Goal: Task Accomplishment & Management: Manage account settings

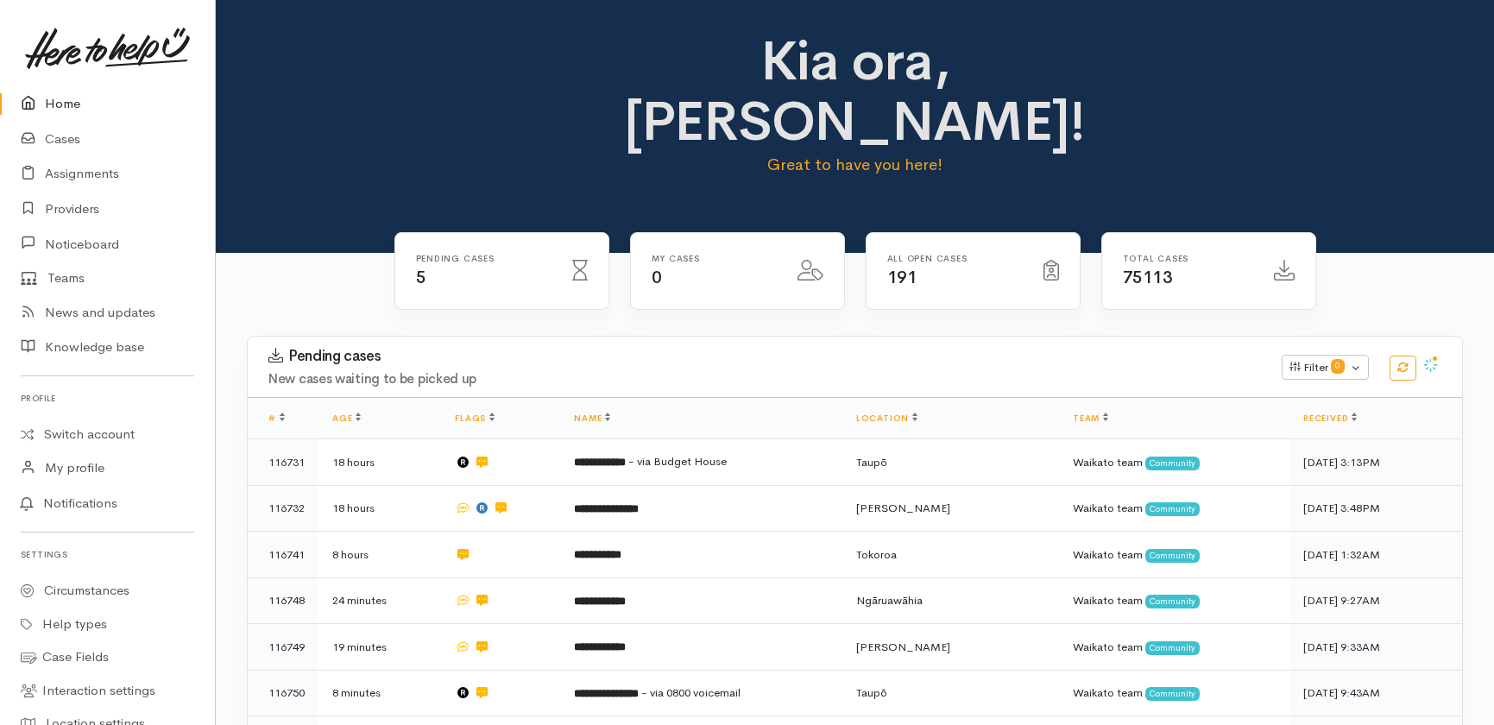
scroll to position [178, 0]
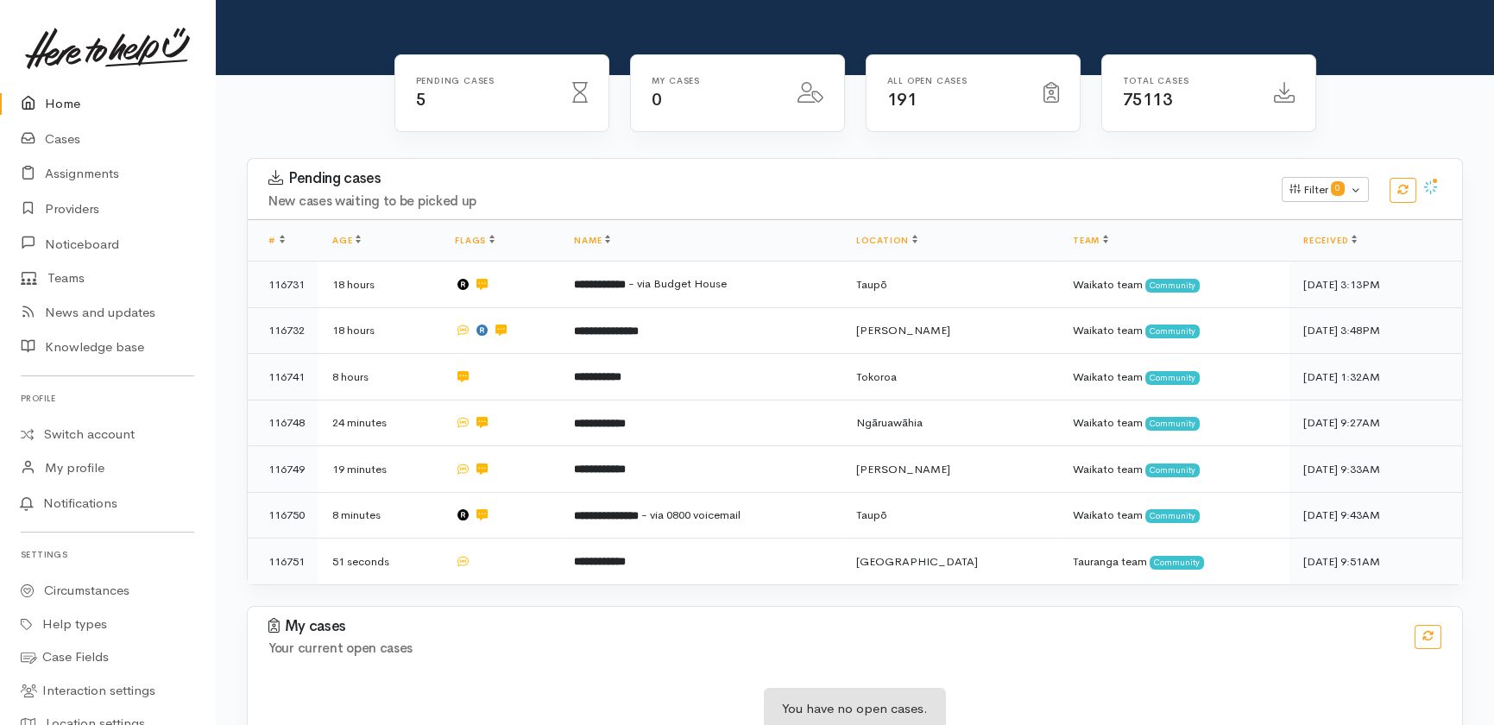
click at [60, 104] on link "Home" at bounding box center [107, 103] width 215 height 35
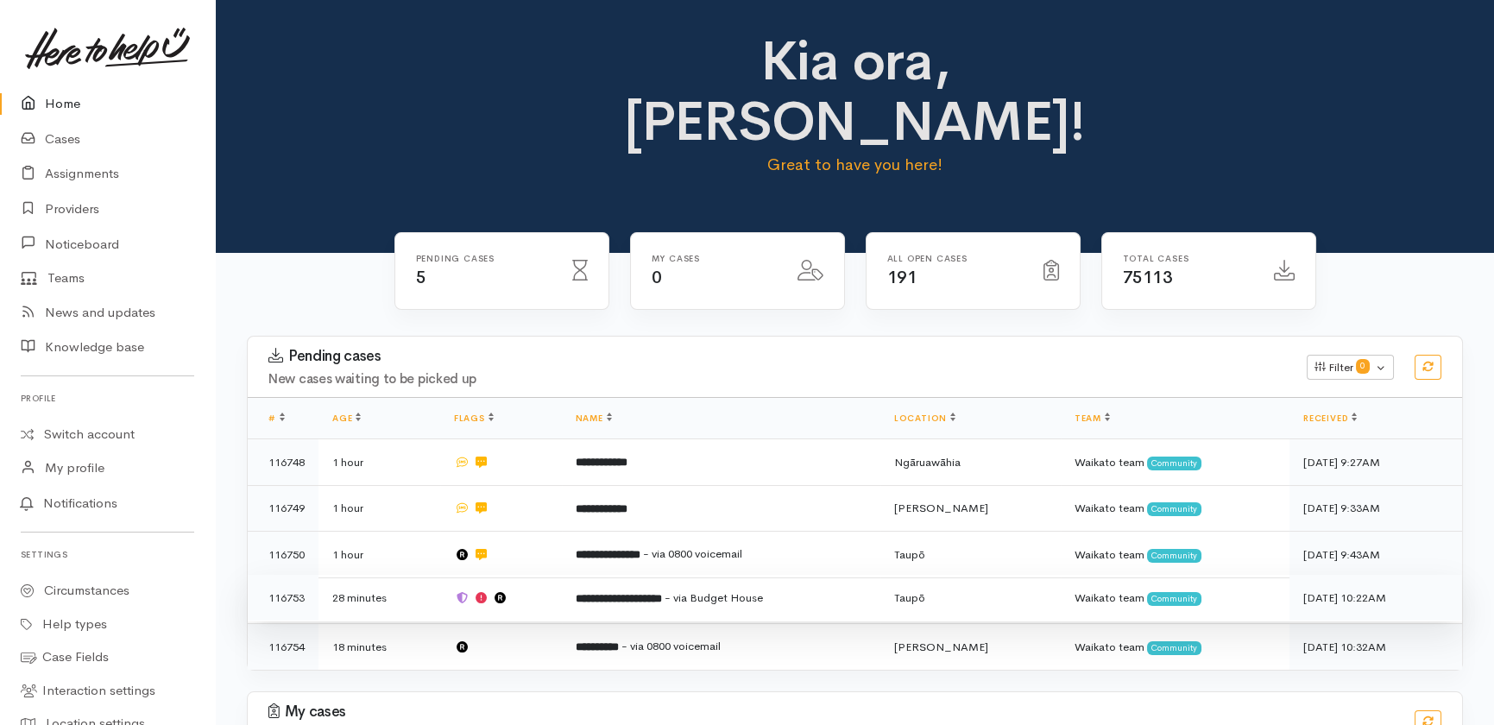
click at [553, 575] on td at bounding box center [501, 598] width 122 height 47
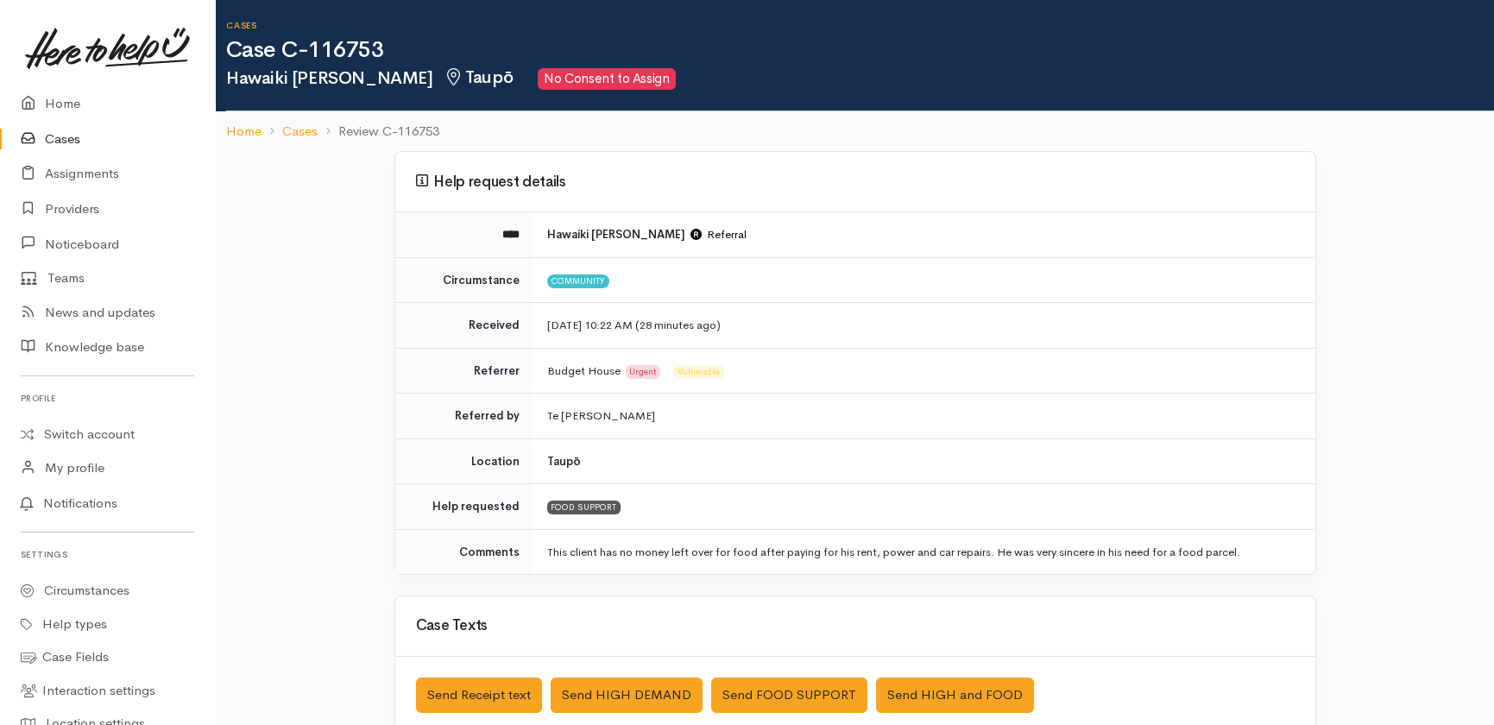
click at [58, 137] on link "Cases" at bounding box center [107, 139] width 215 height 35
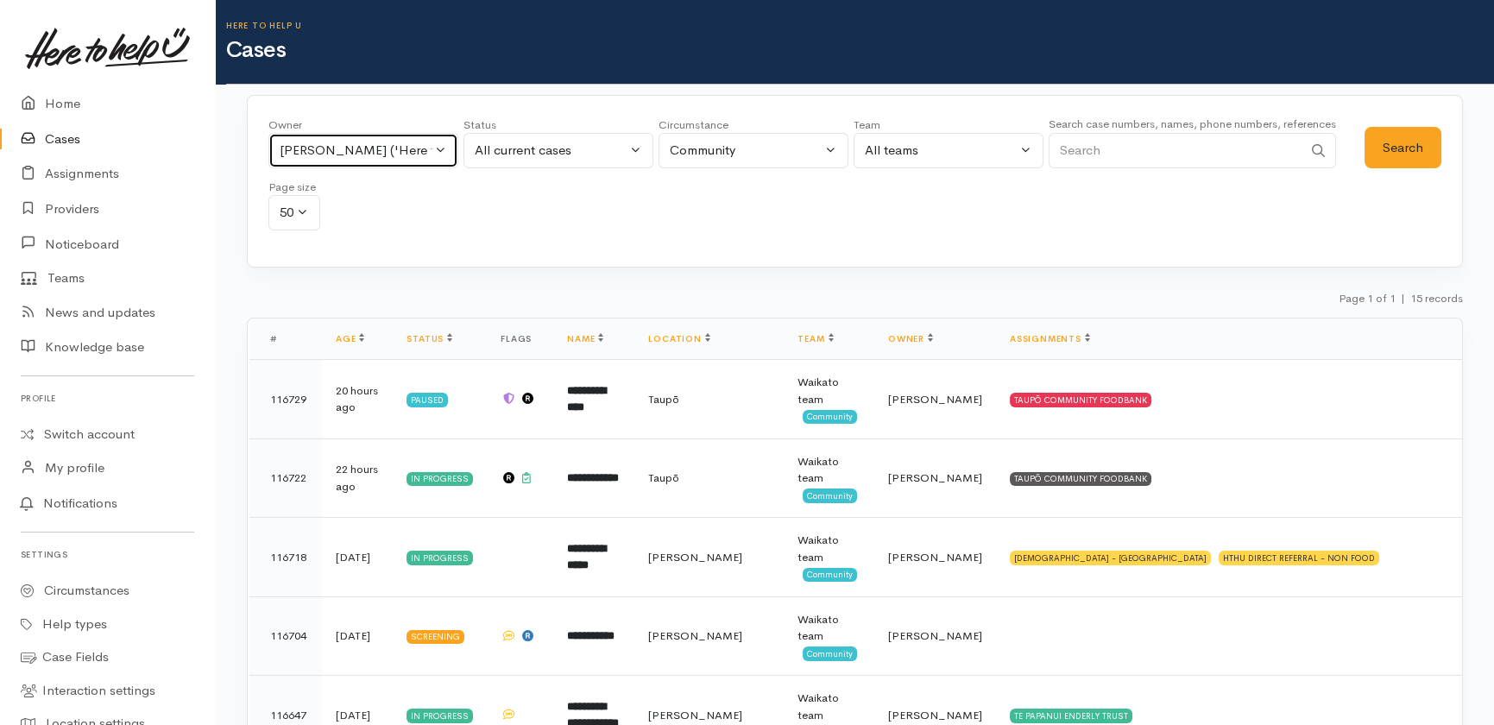
click at [439, 151] on button "Nicole Rusk ('Here to help u')" at bounding box center [363, 150] width 190 height 35
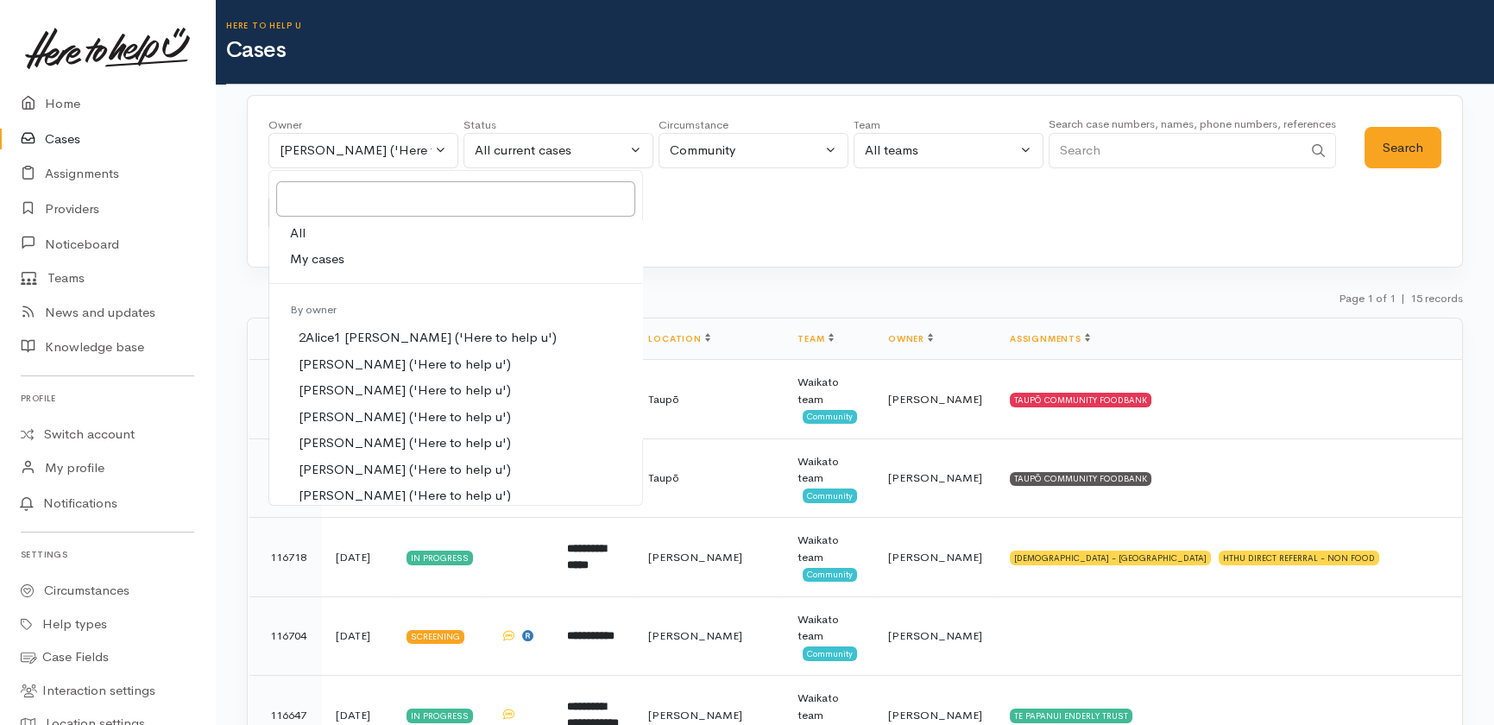
click at [297, 230] on span "All" at bounding box center [298, 234] width 16 height 20
select select "-1"
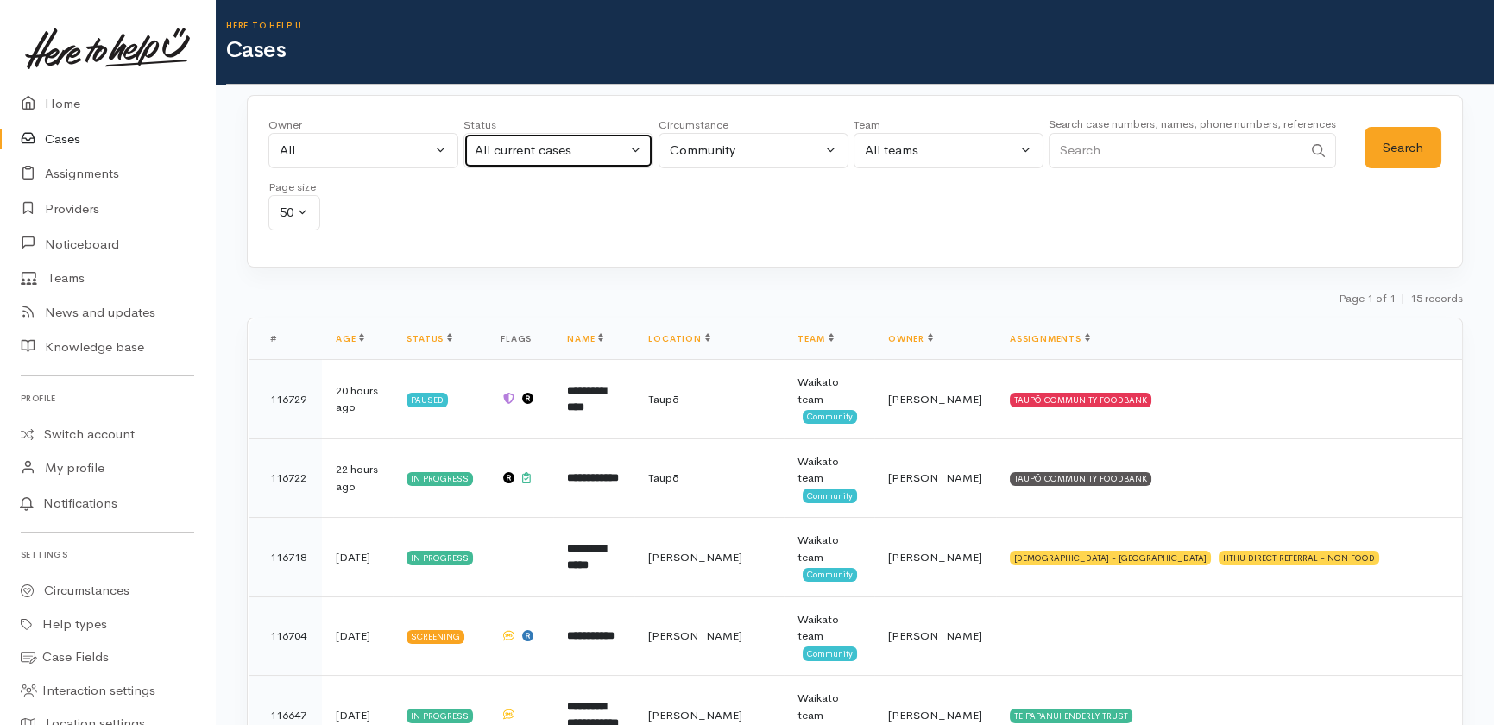
click at [558, 147] on div "All current cases" at bounding box center [551, 151] width 152 height 20
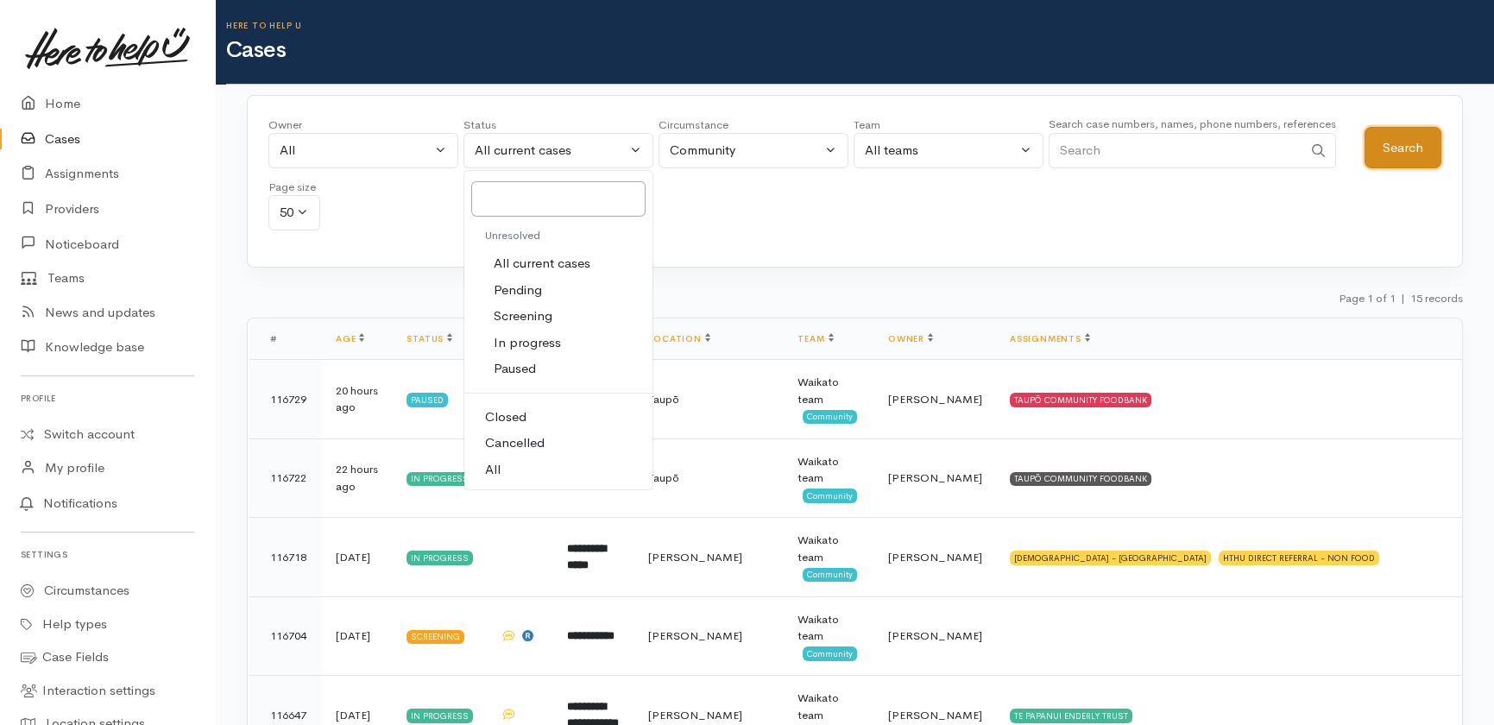
click at [1405, 152] on button "Search" at bounding box center [1403, 148] width 77 height 42
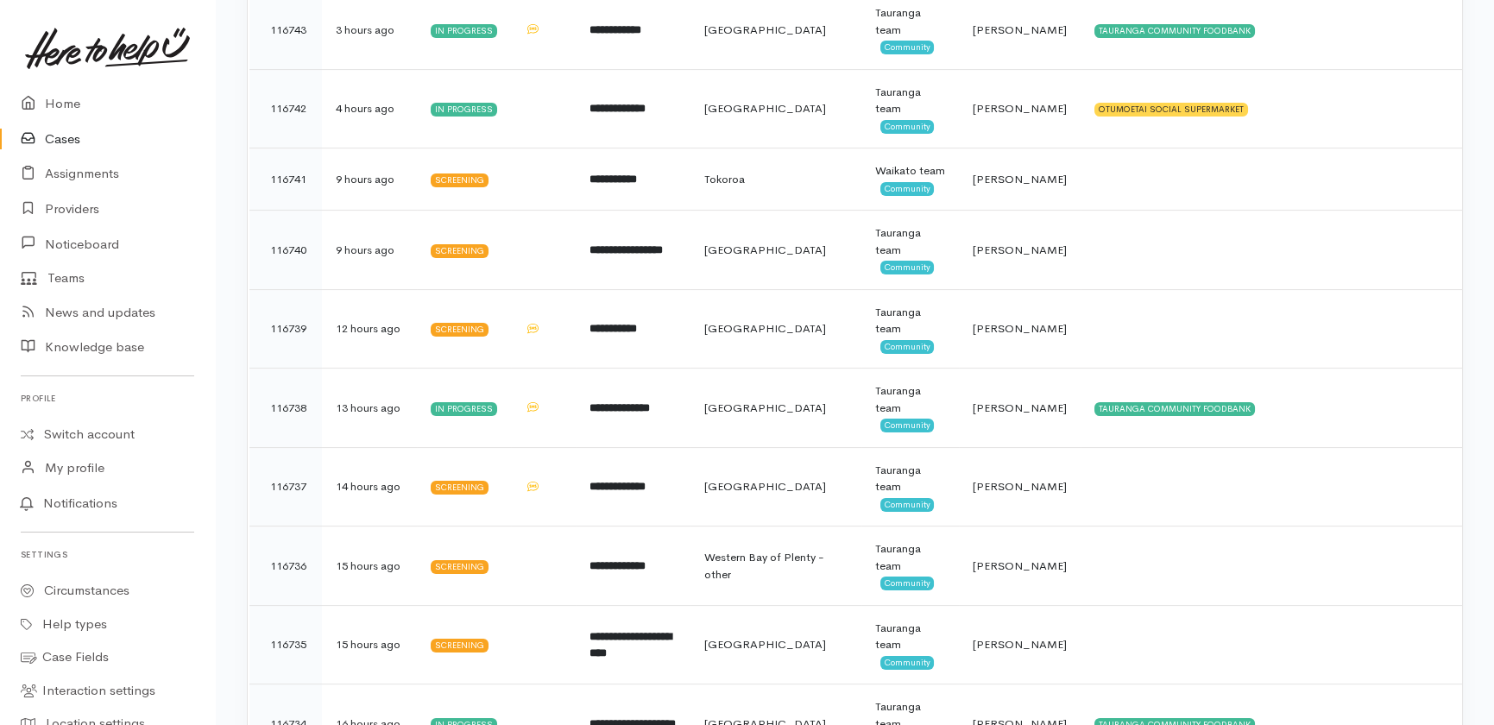
scroll to position [1177, 0]
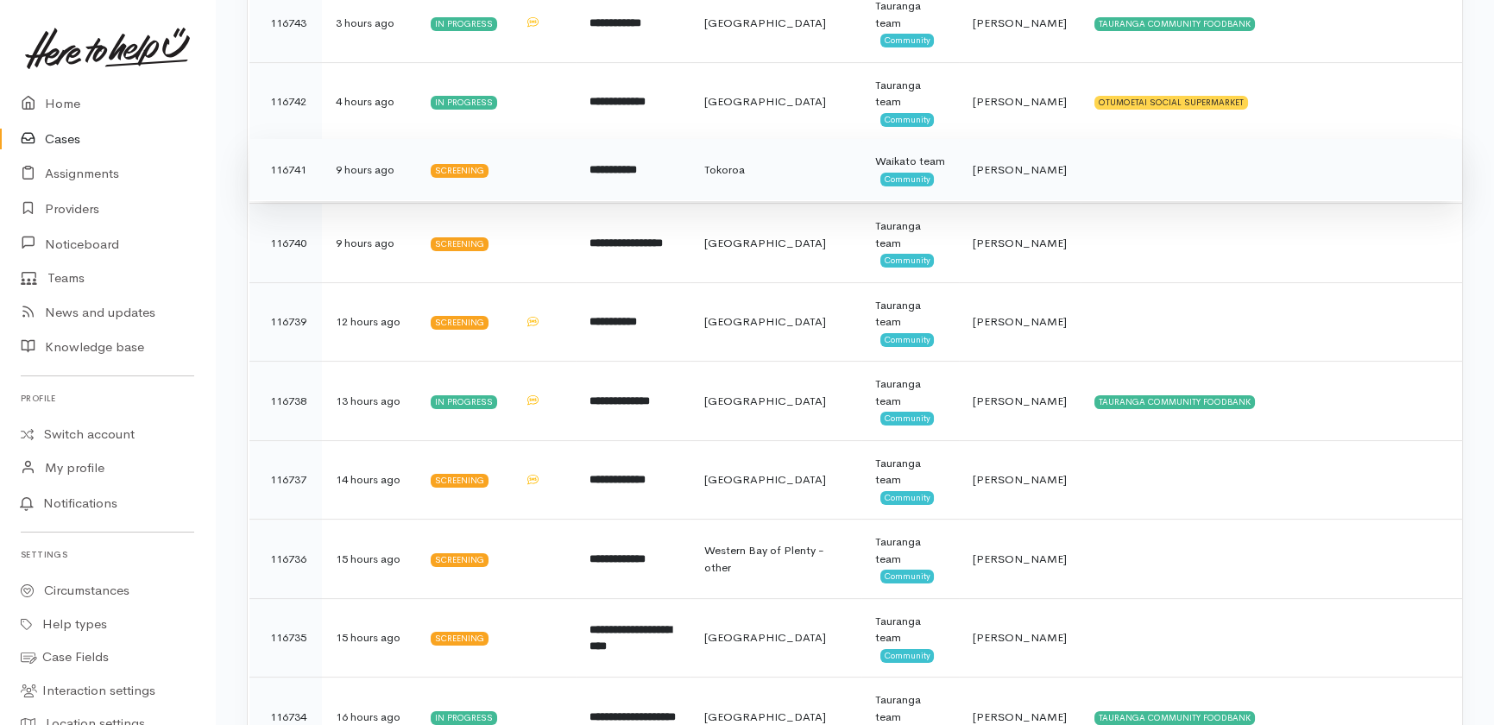
click at [1032, 172] on span "[PERSON_NAME]" at bounding box center [1020, 169] width 94 height 15
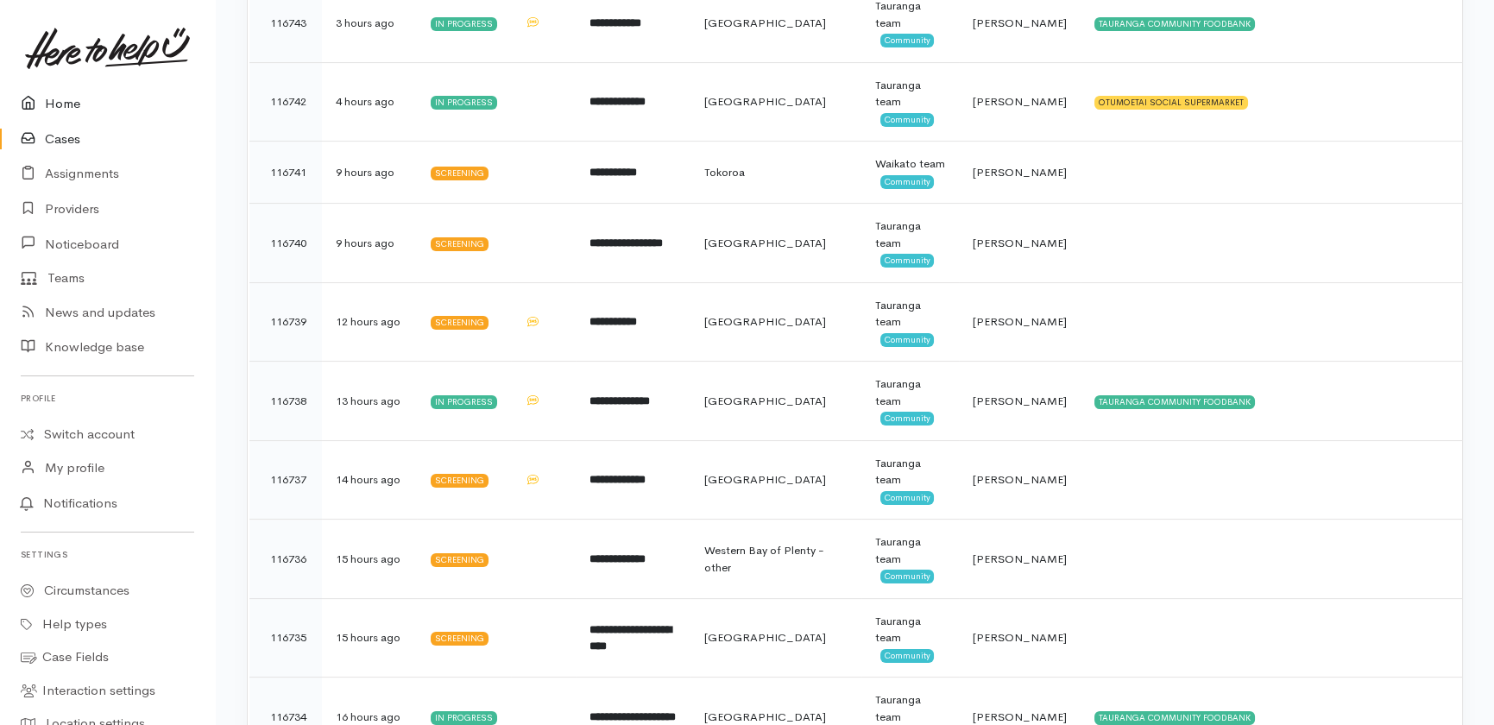
click at [69, 102] on link "Home" at bounding box center [107, 103] width 215 height 35
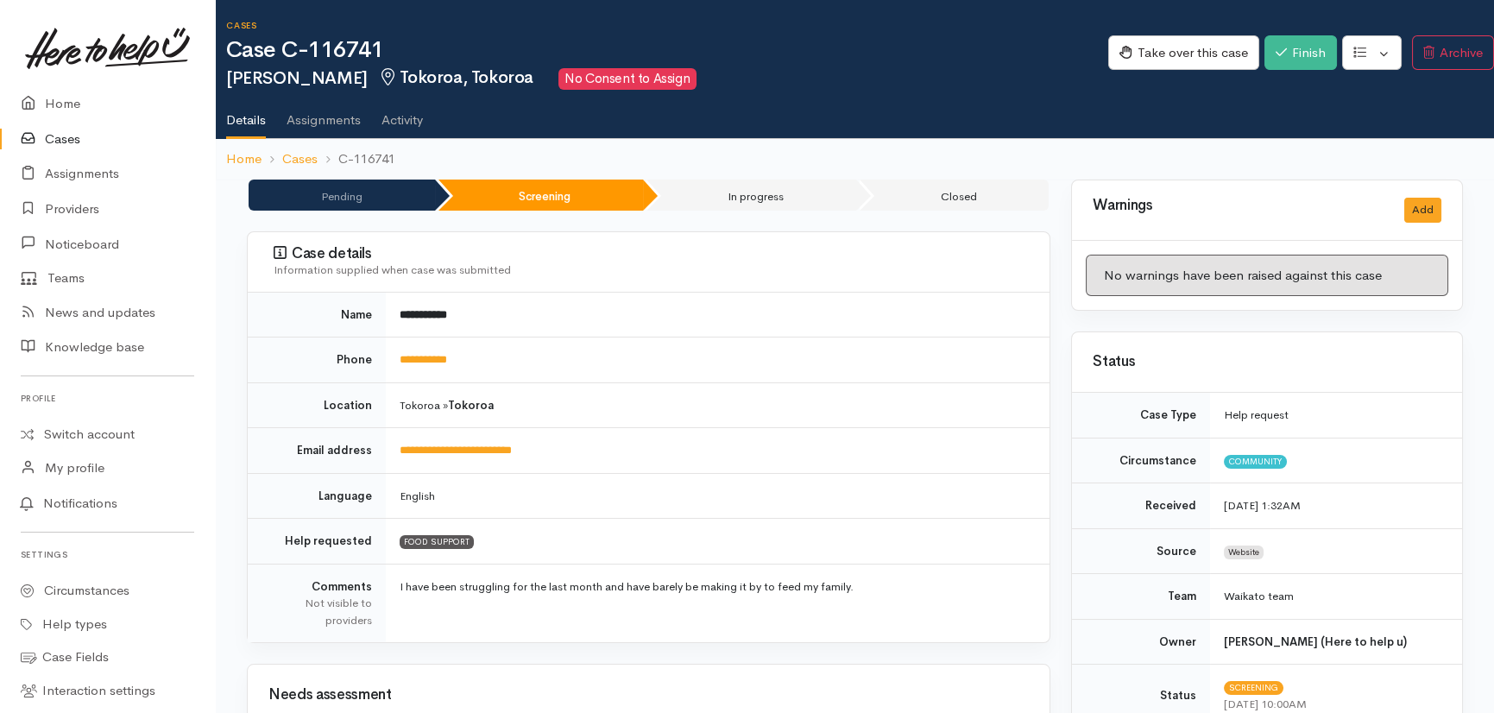
click at [409, 111] on link "Activity" at bounding box center [402, 114] width 41 height 48
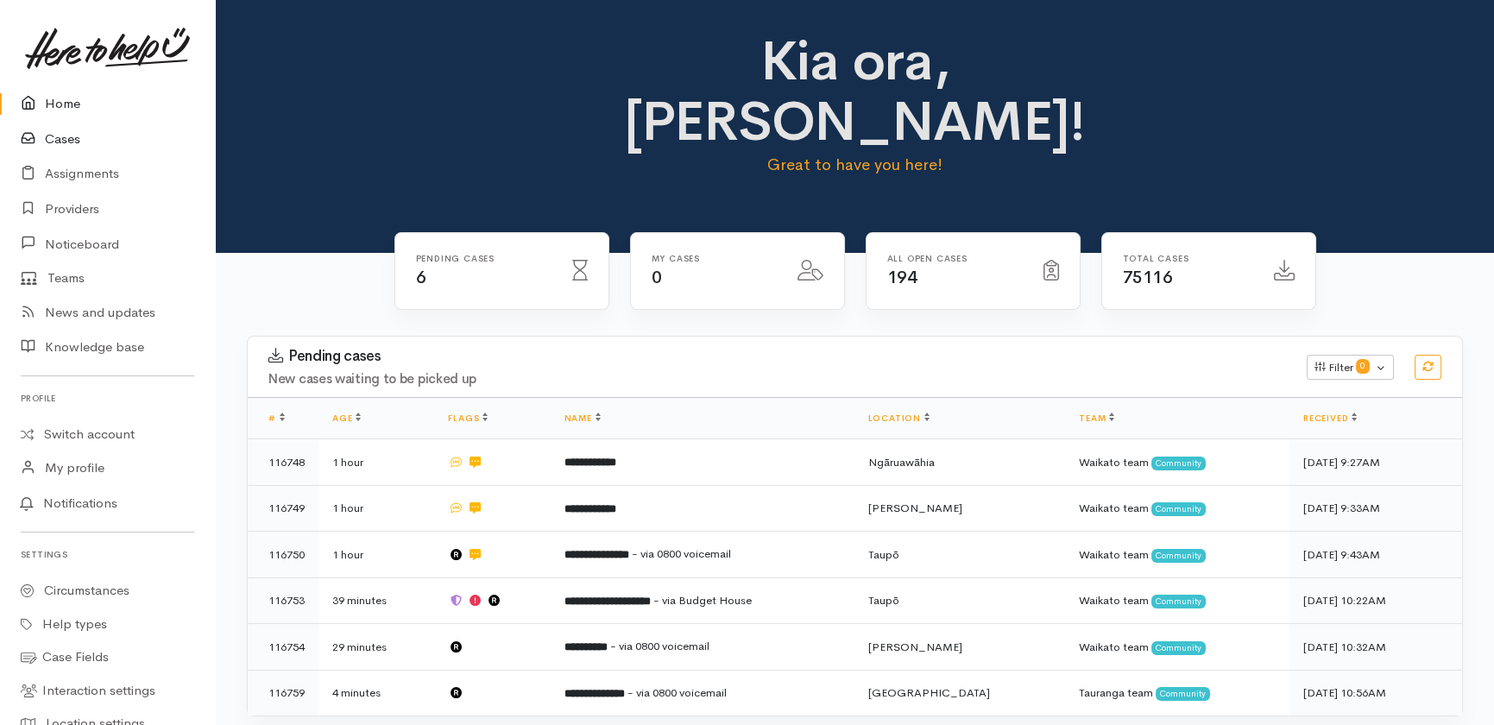
click at [60, 138] on link "Cases" at bounding box center [107, 139] width 215 height 35
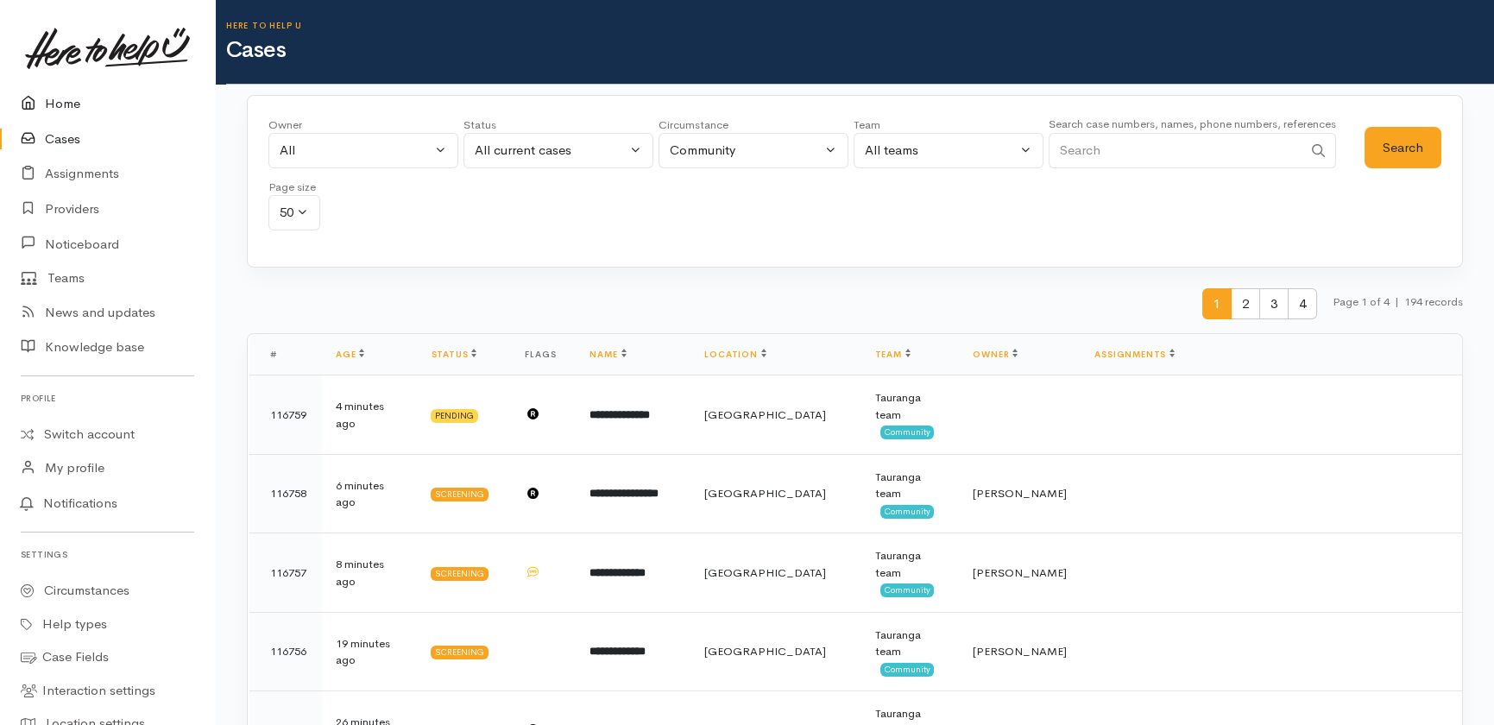
click at [66, 102] on link "Home" at bounding box center [107, 103] width 215 height 35
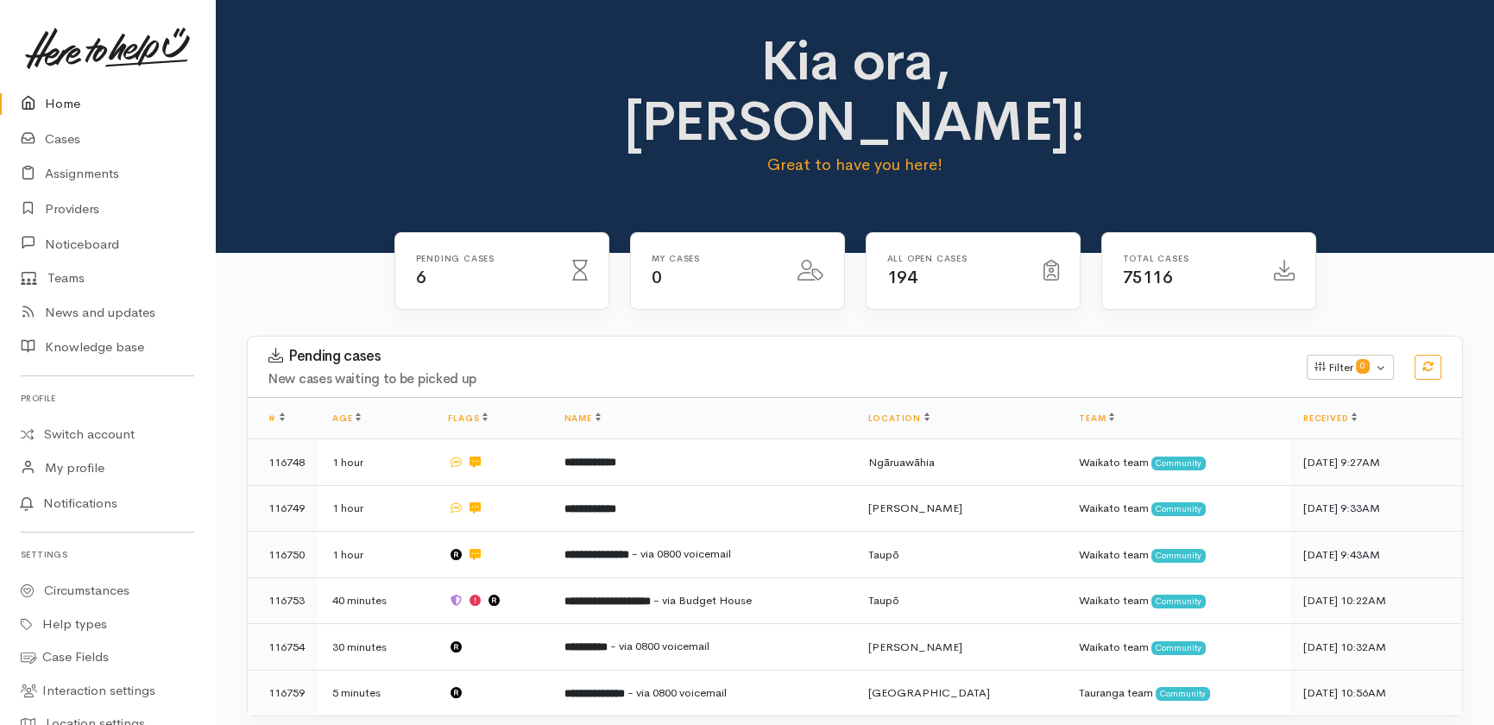
click at [51, 101] on link "Home" at bounding box center [107, 103] width 215 height 35
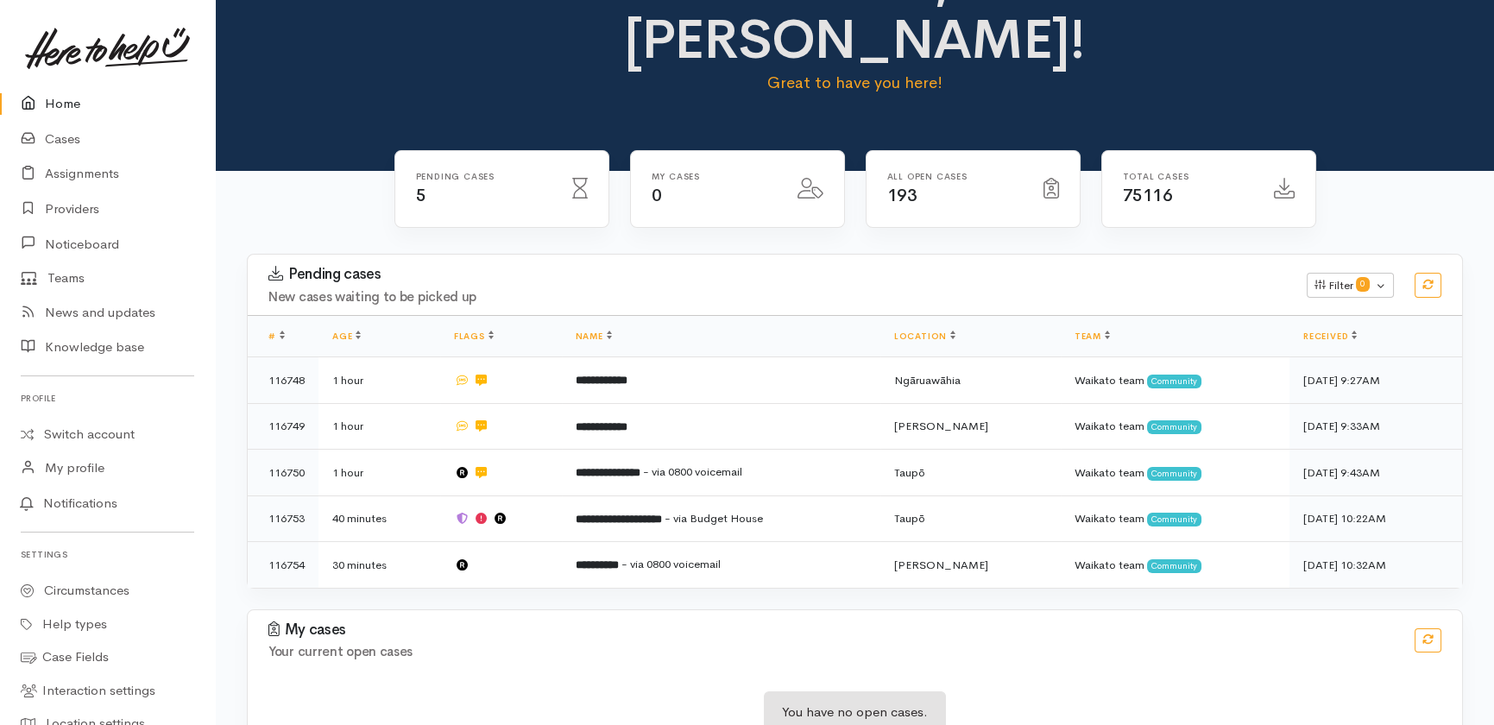
scroll to position [86, 0]
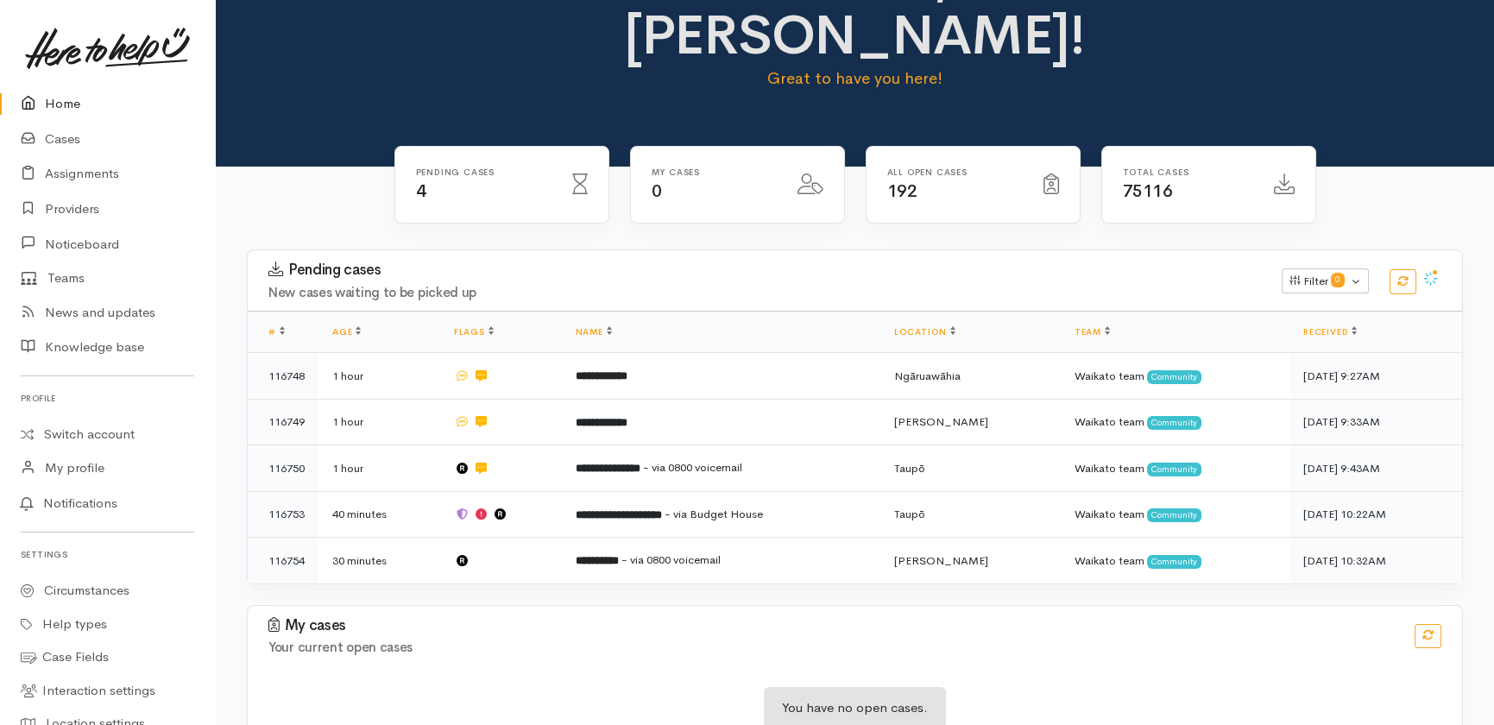
click at [57, 110] on link "Home" at bounding box center [107, 103] width 215 height 35
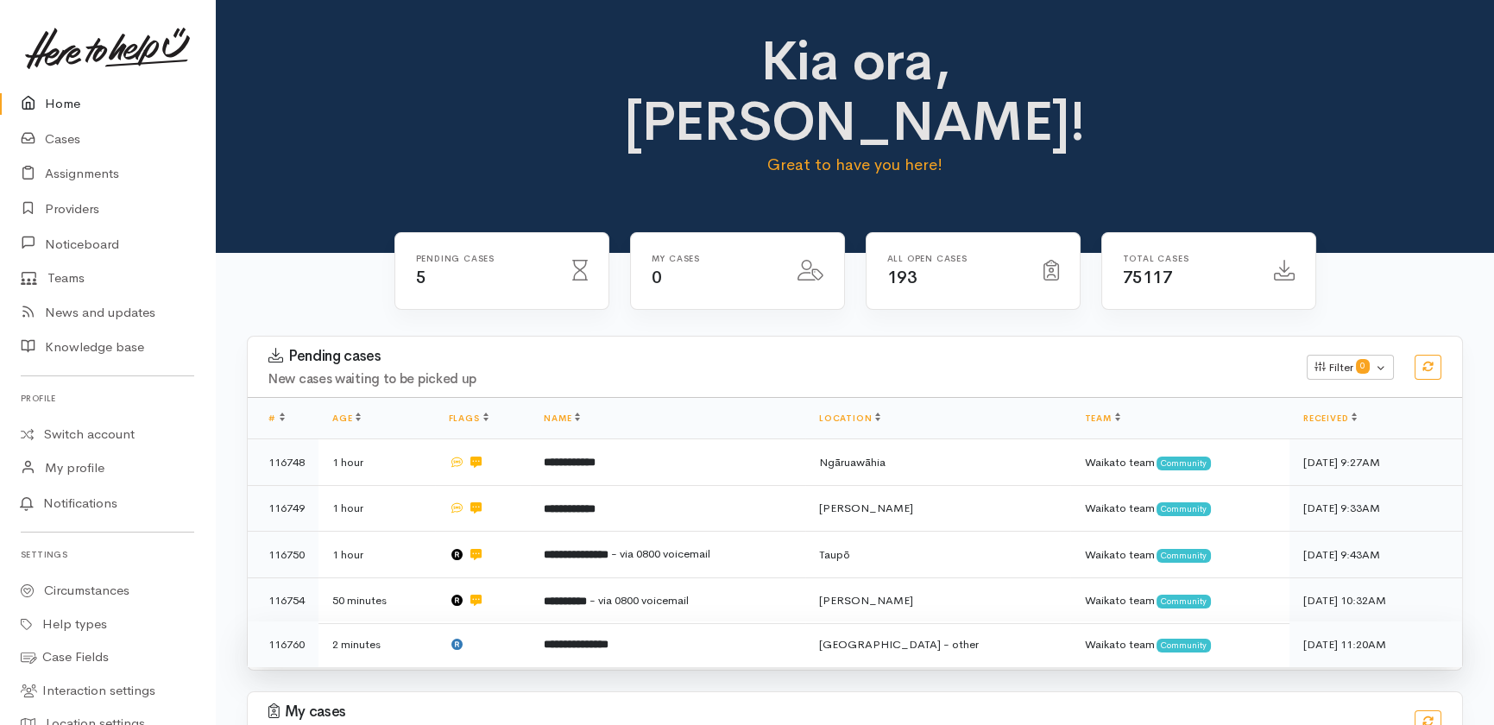
click at [742, 622] on td "**********" at bounding box center [667, 645] width 275 height 46
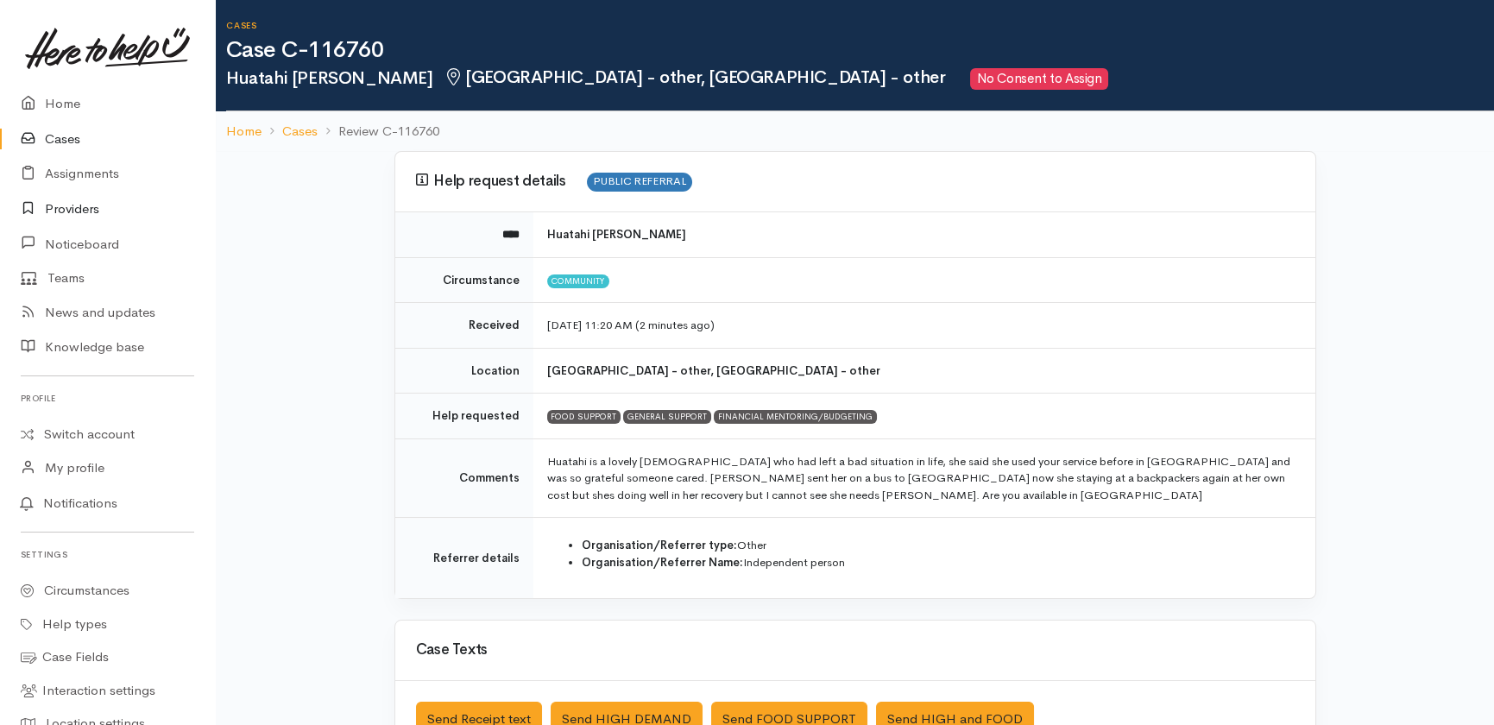
drag, startPoint x: 73, startPoint y: 206, endPoint x: 83, endPoint y: 206, distance: 10.4
click at [75, 206] on link "Providers" at bounding box center [107, 209] width 215 height 35
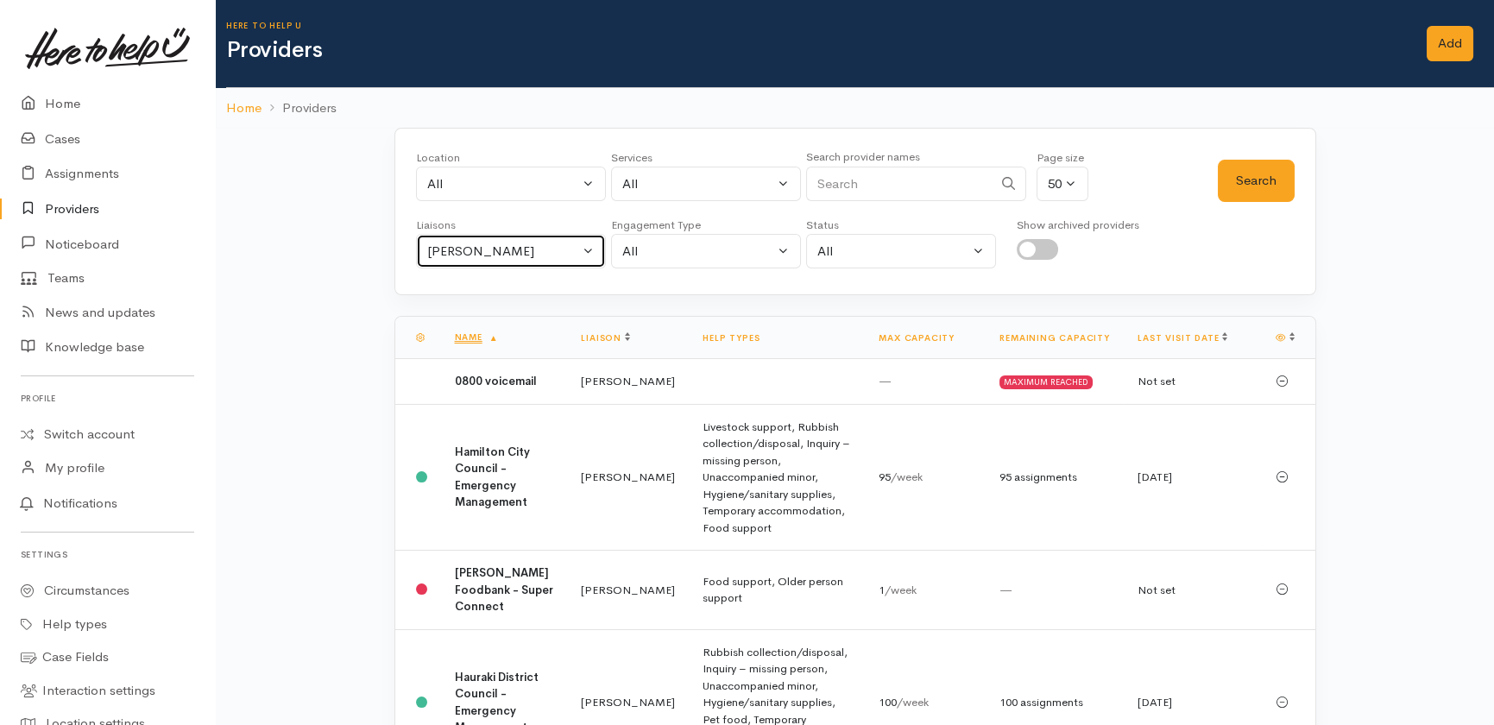
click at [516, 244] on div "Heather Moore" at bounding box center [503, 252] width 152 height 20
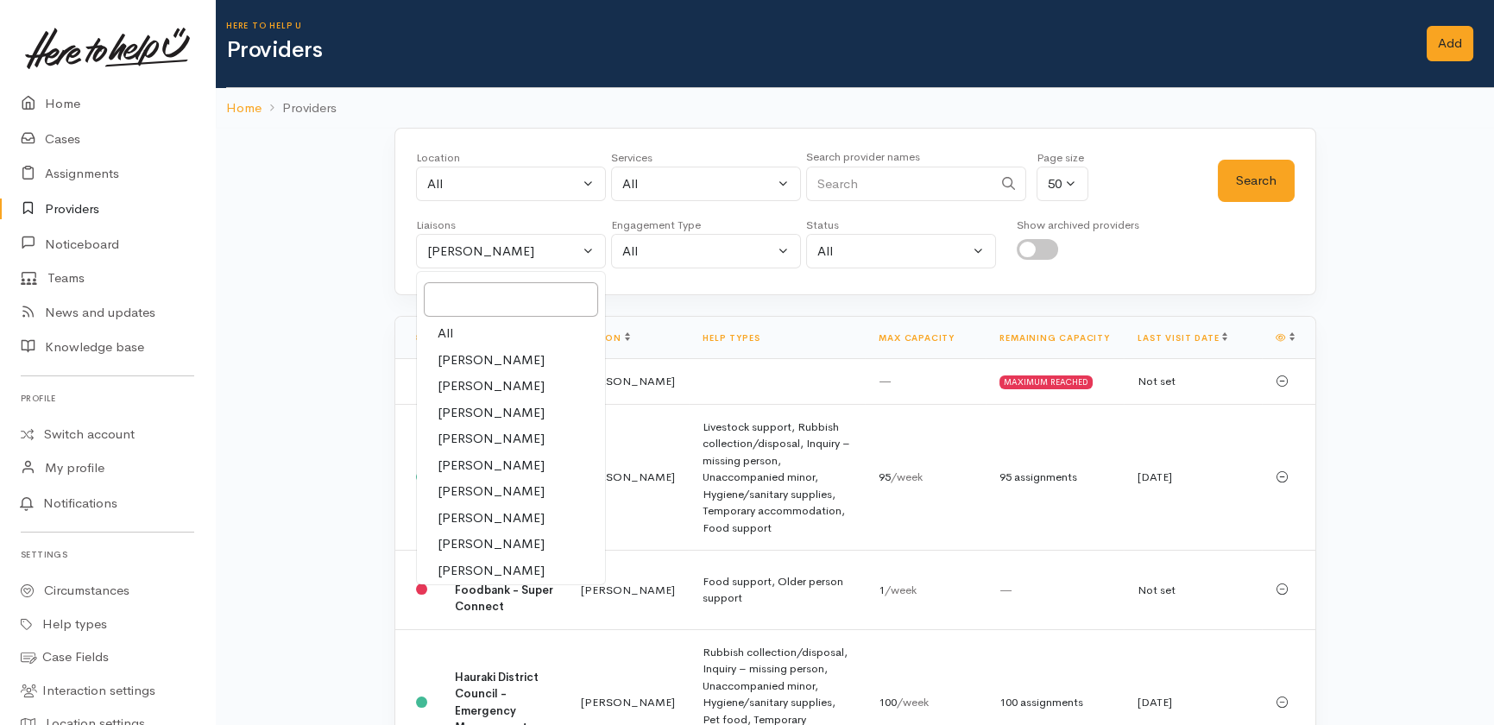
click at [440, 333] on span "All" at bounding box center [446, 334] width 16 height 20
select select "null"
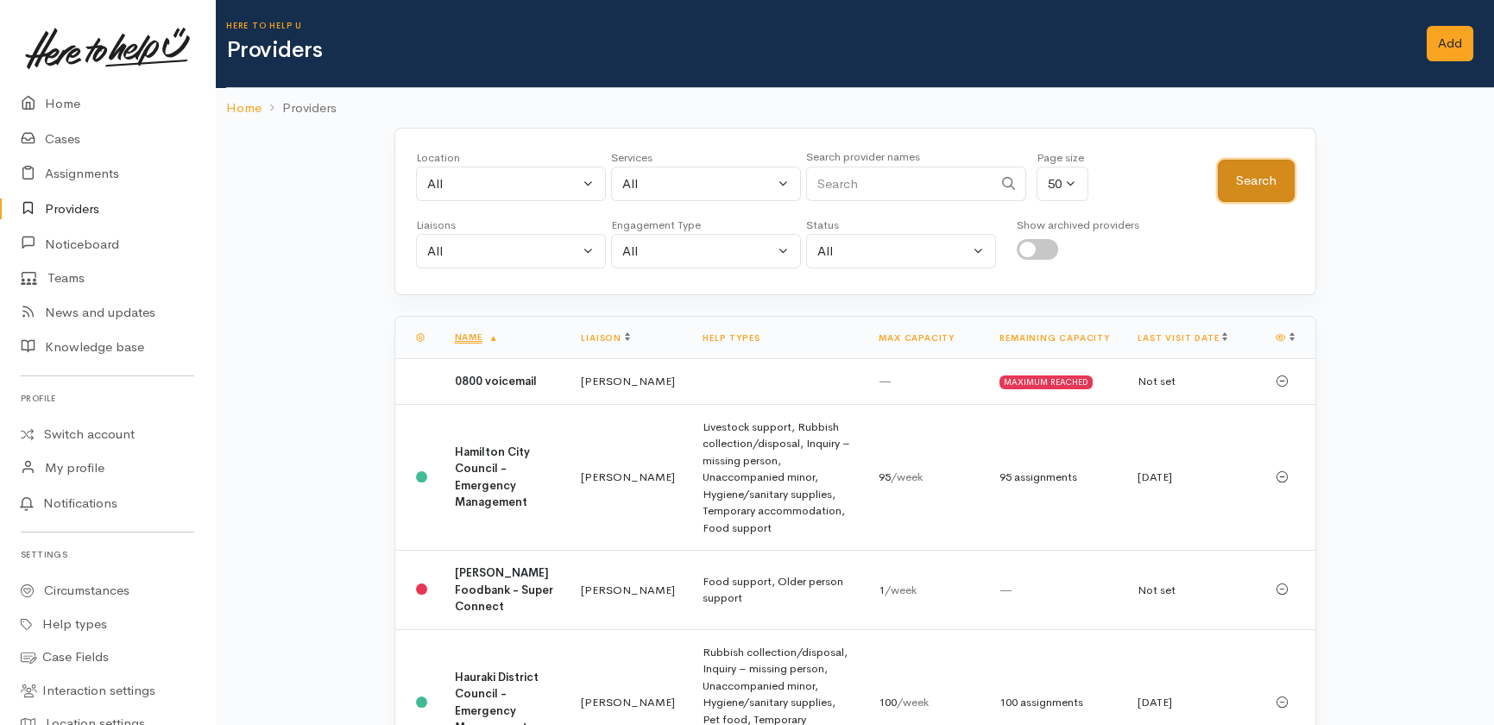
click at [1257, 182] on button "Search" at bounding box center [1256, 181] width 77 height 42
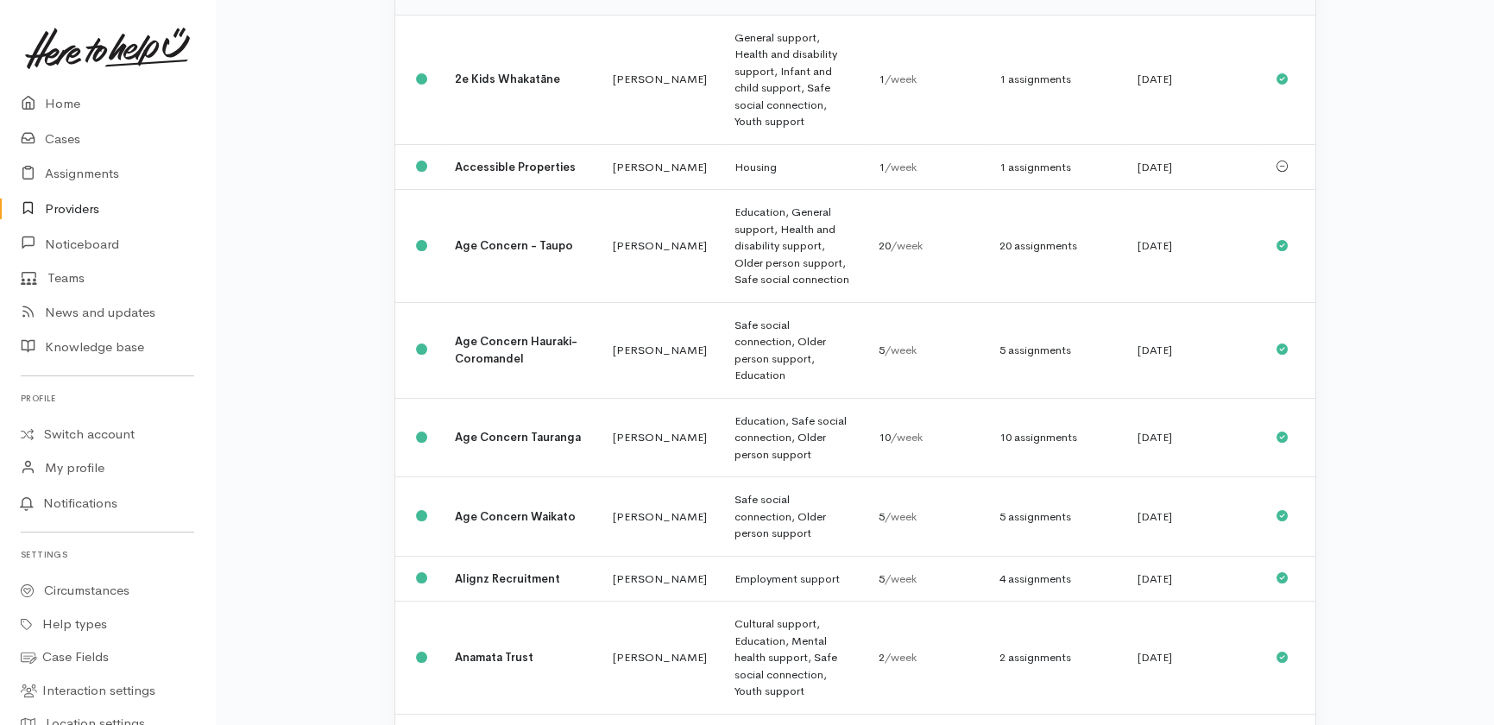
scroll to position [392, 0]
click at [449, 553] on td "Alignz Recruitment" at bounding box center [520, 576] width 158 height 46
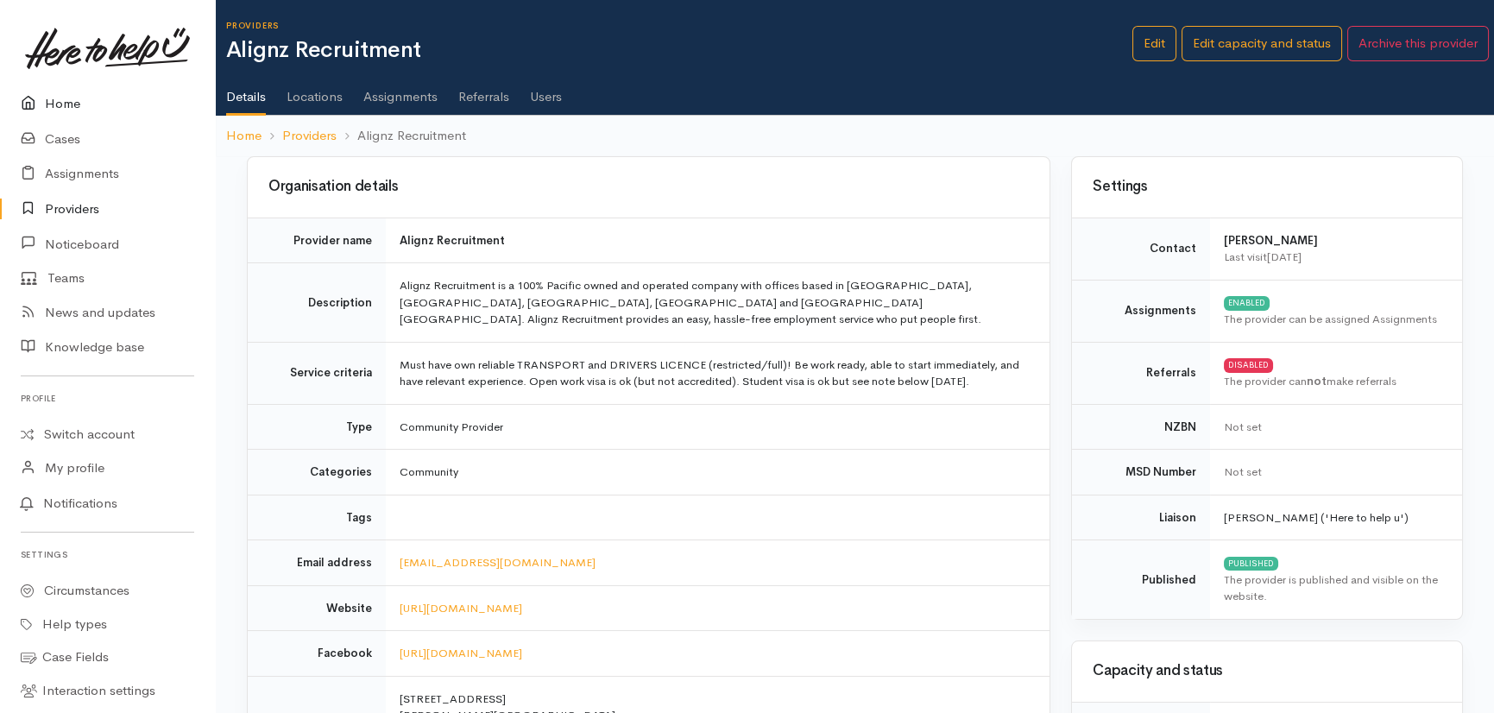
click at [65, 103] on link "Home" at bounding box center [107, 103] width 215 height 35
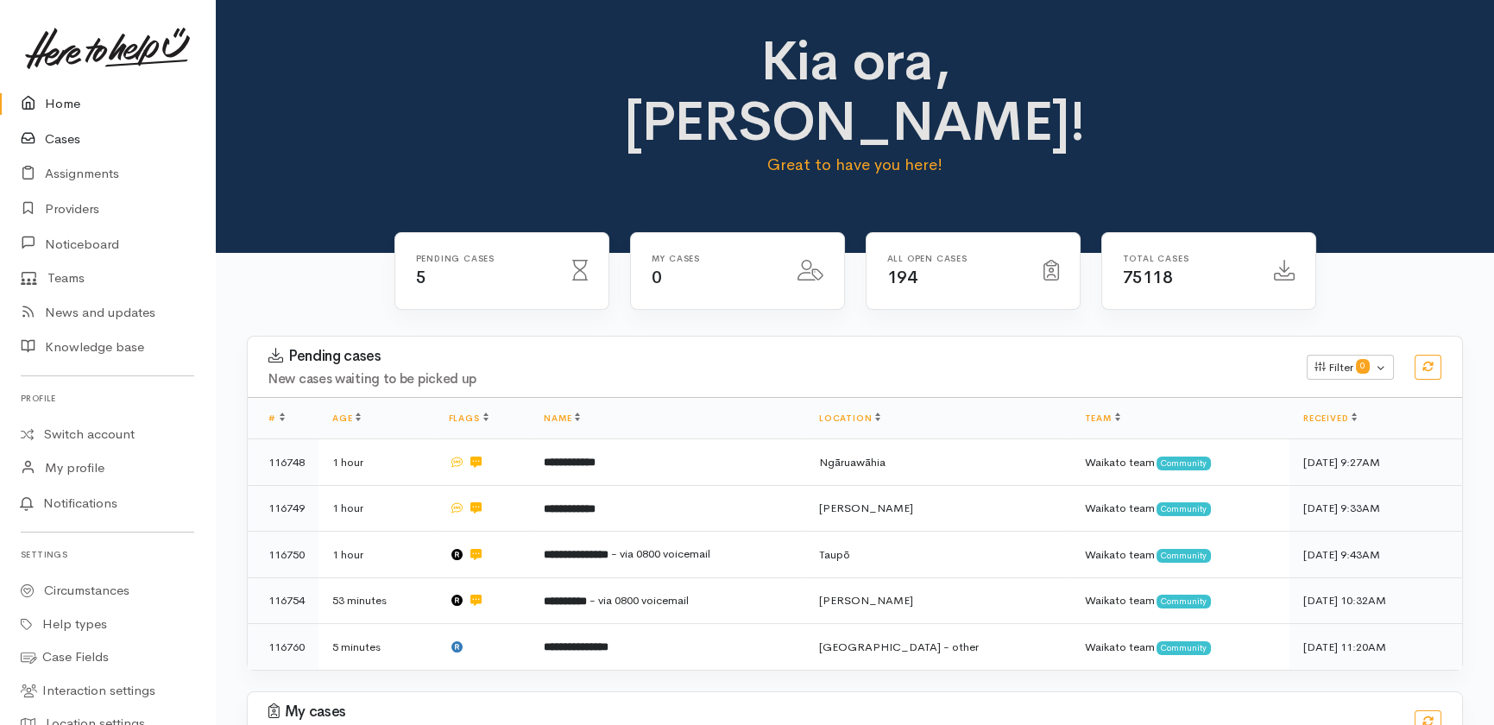
click at [52, 135] on link "Cases" at bounding box center [107, 139] width 215 height 35
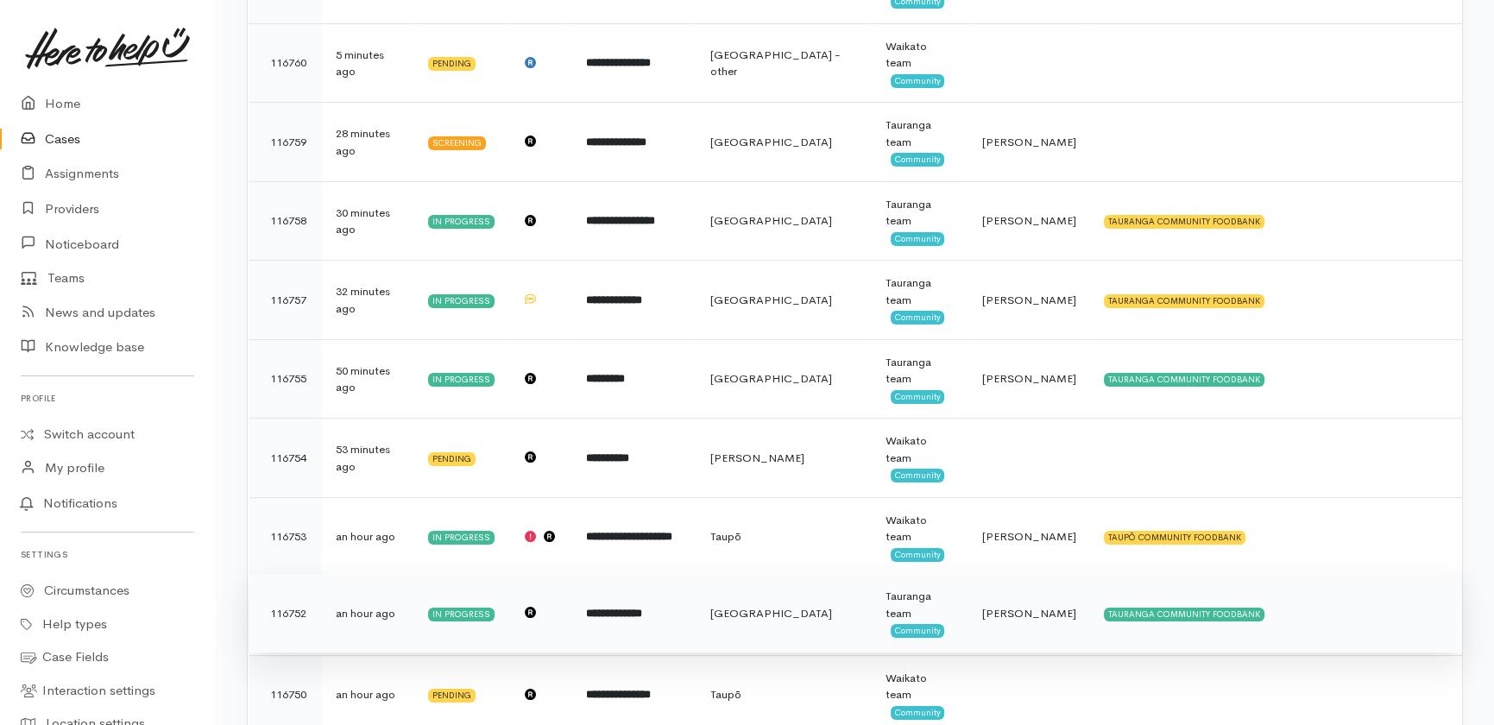
scroll to position [392, 0]
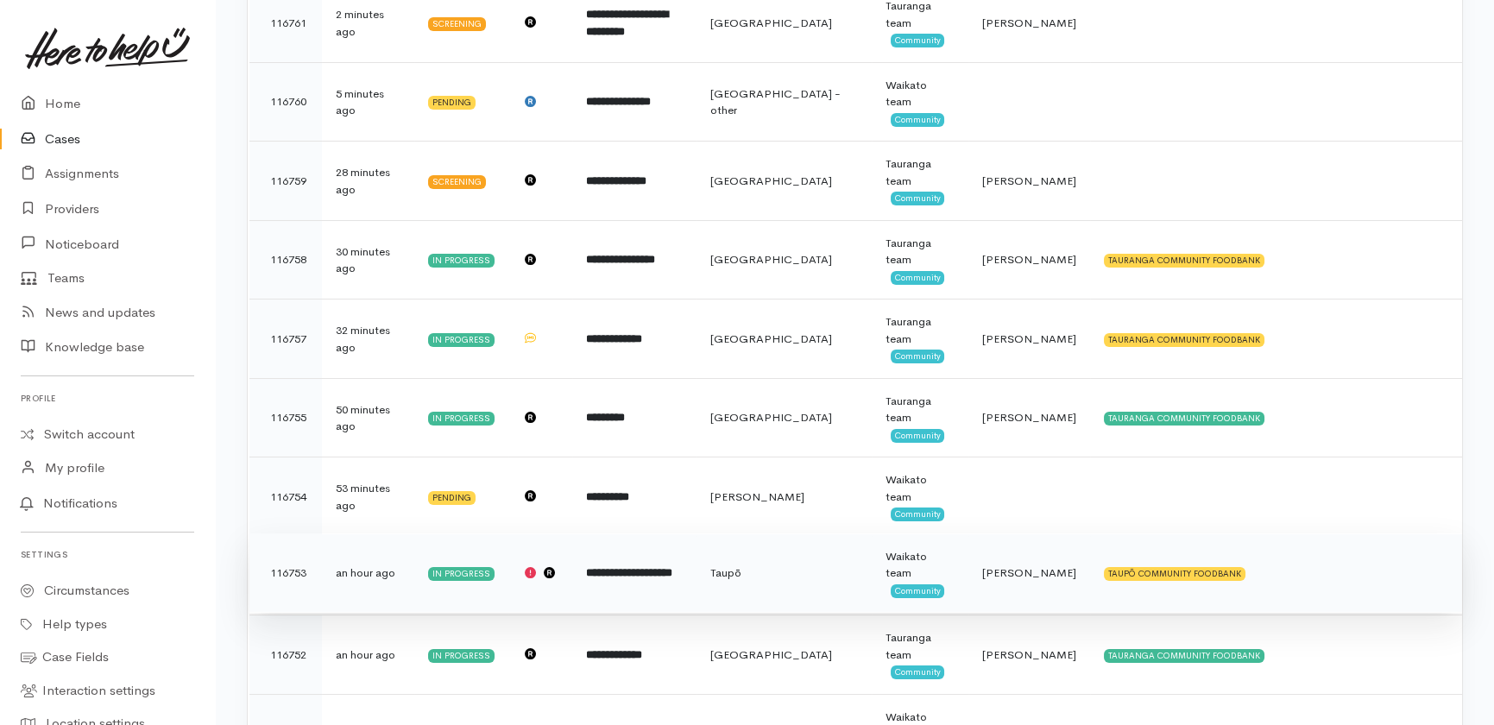
click at [596, 567] on b "**********" at bounding box center [629, 572] width 86 height 11
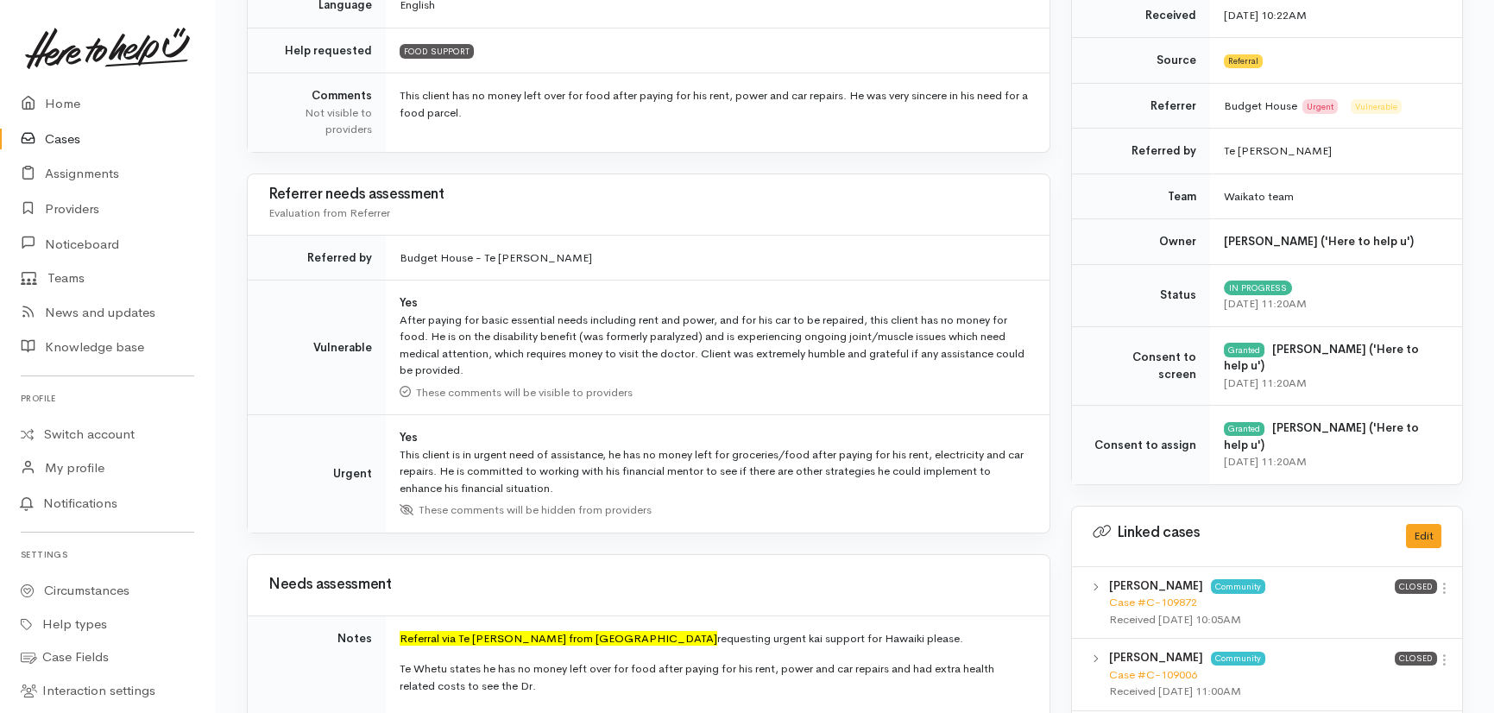
scroll to position [549, 0]
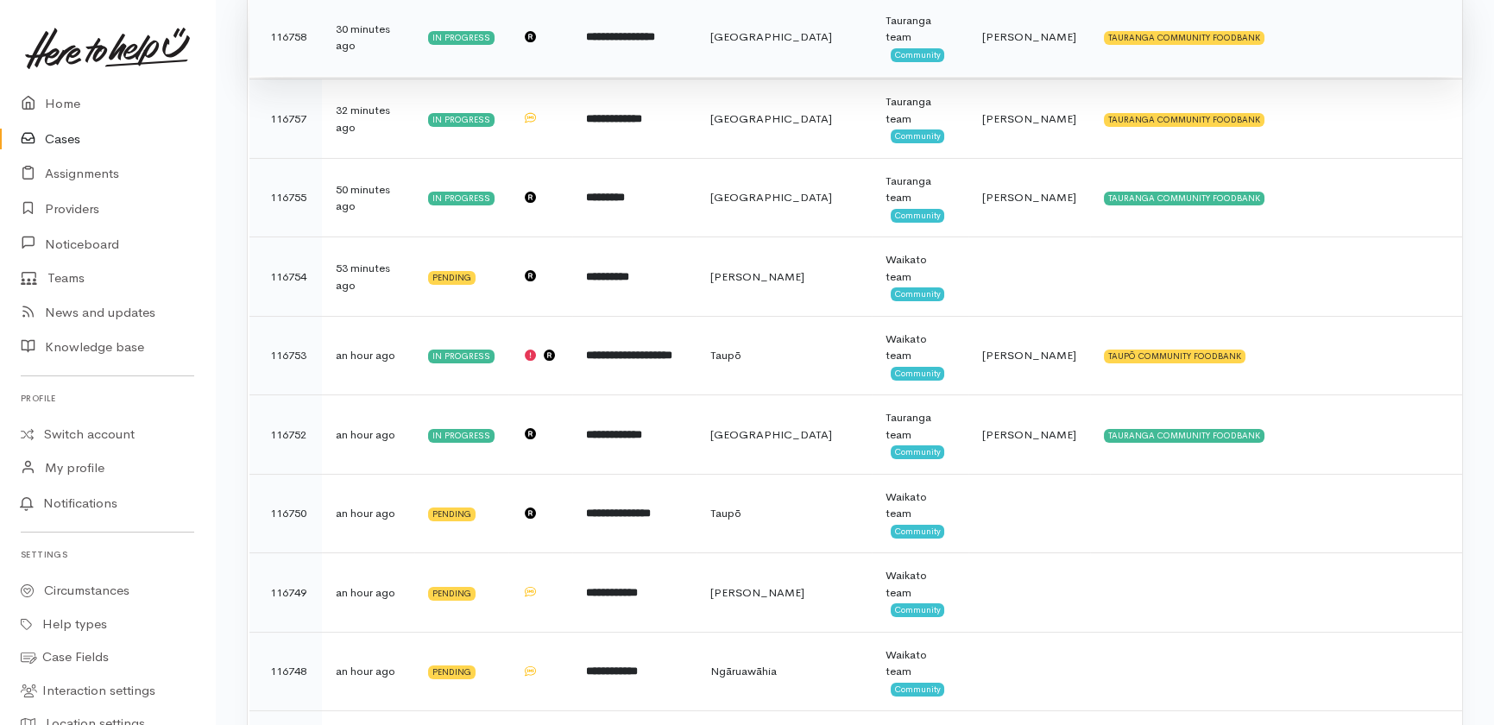
scroll to position [517, 0]
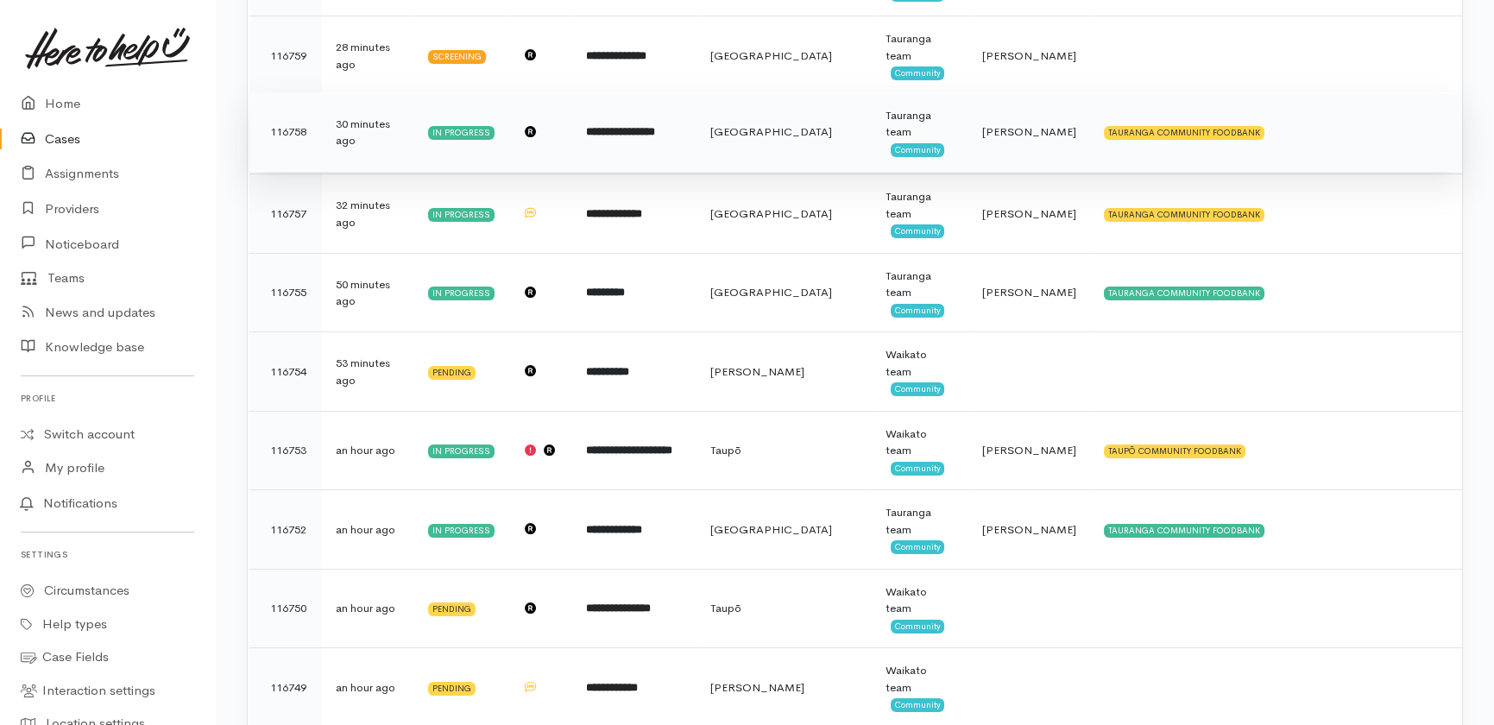
click at [647, 128] on td "**********" at bounding box center [634, 131] width 124 height 79
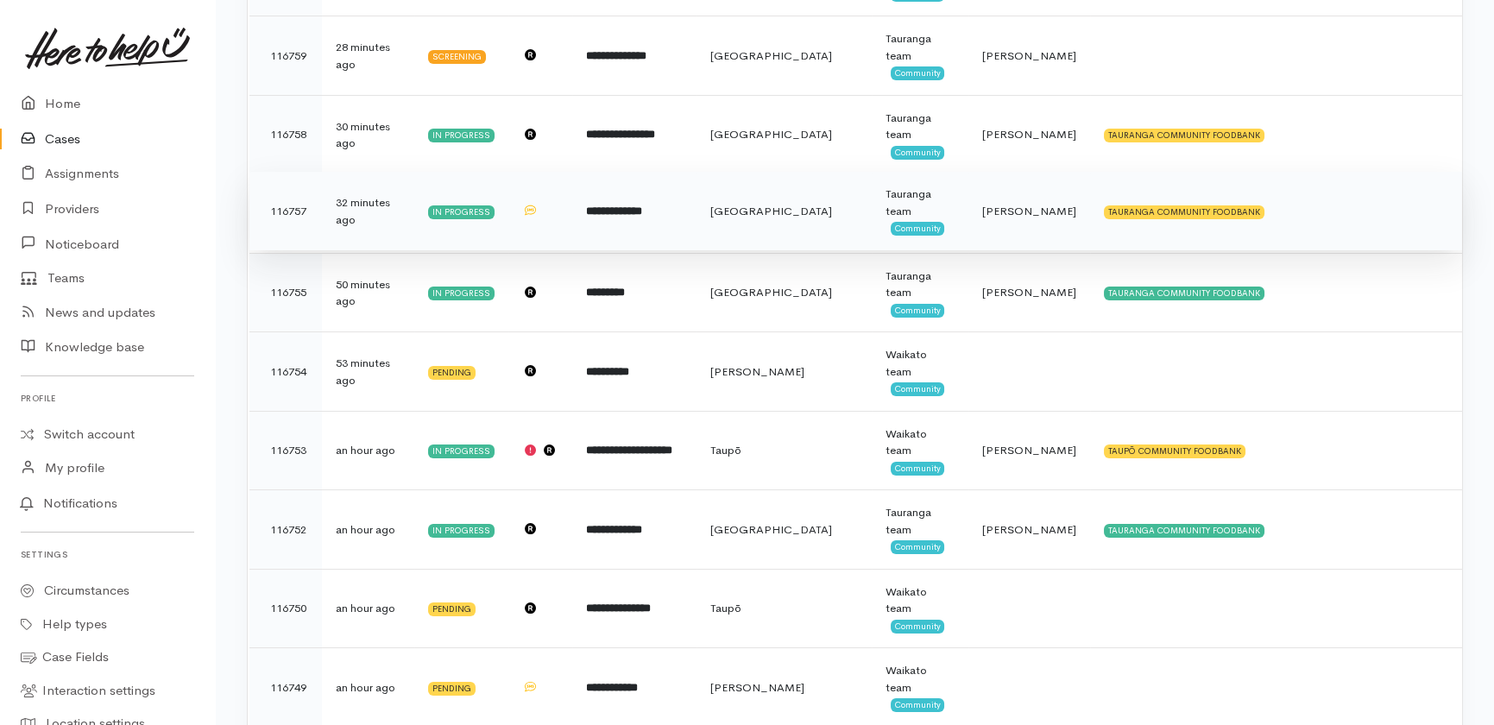
click at [640, 205] on b "**********" at bounding box center [614, 210] width 56 height 11
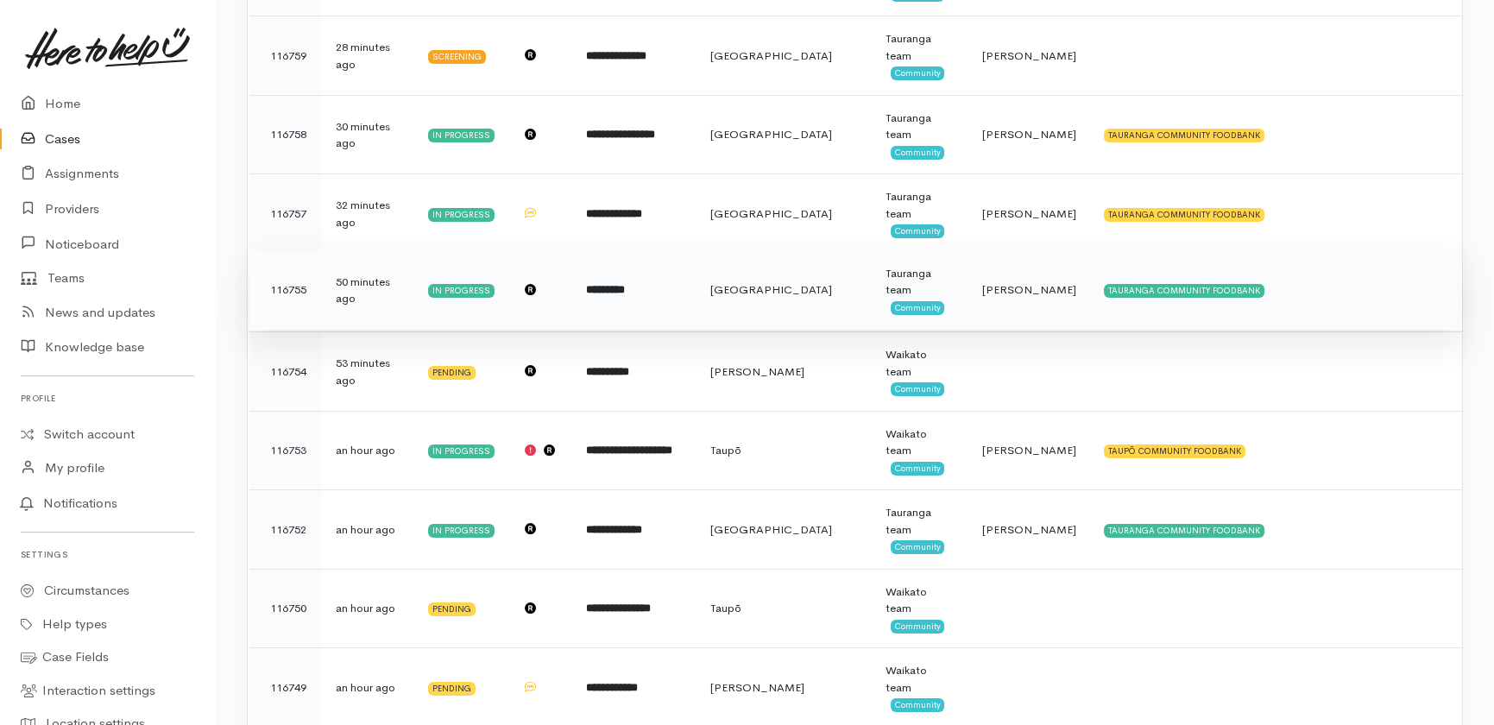
click at [623, 285] on td "*********" at bounding box center [634, 289] width 124 height 79
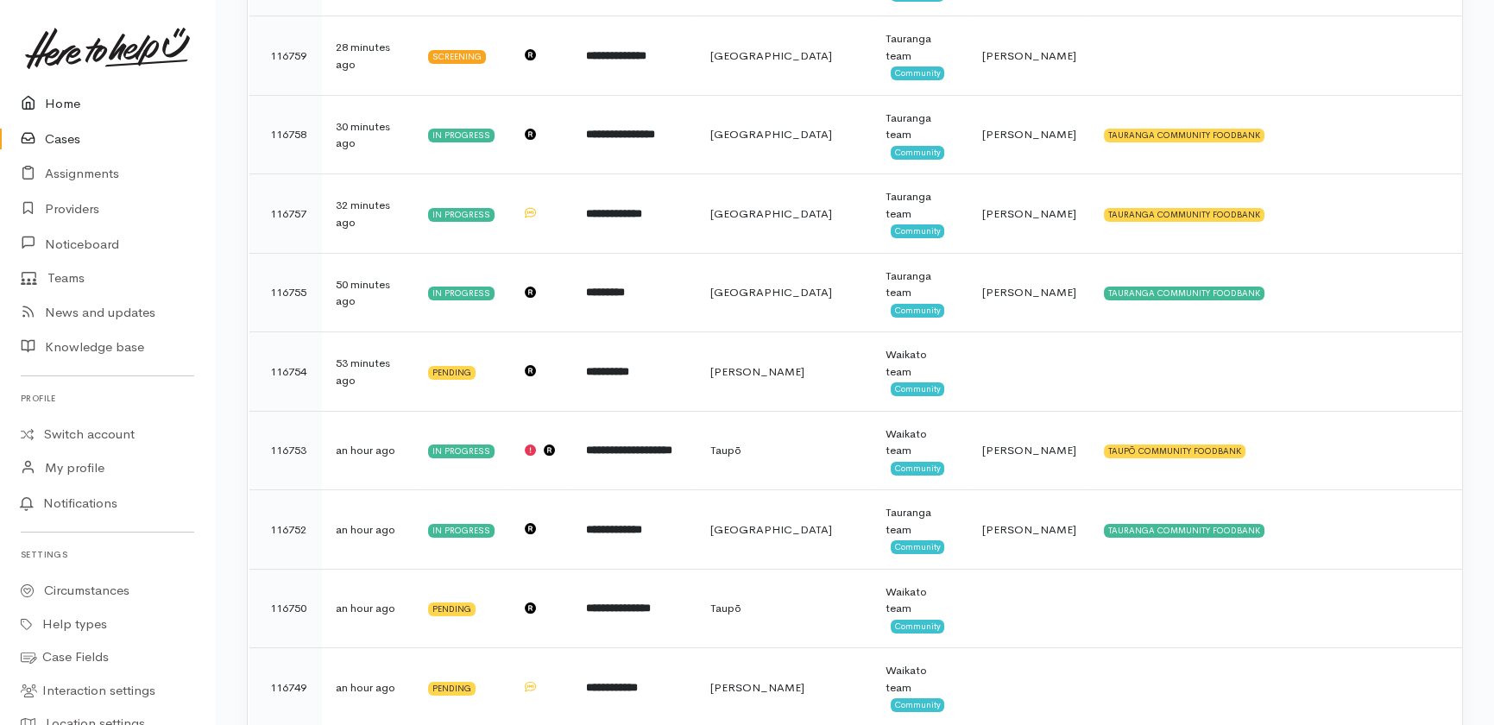
click at [71, 104] on link "Home" at bounding box center [107, 103] width 215 height 35
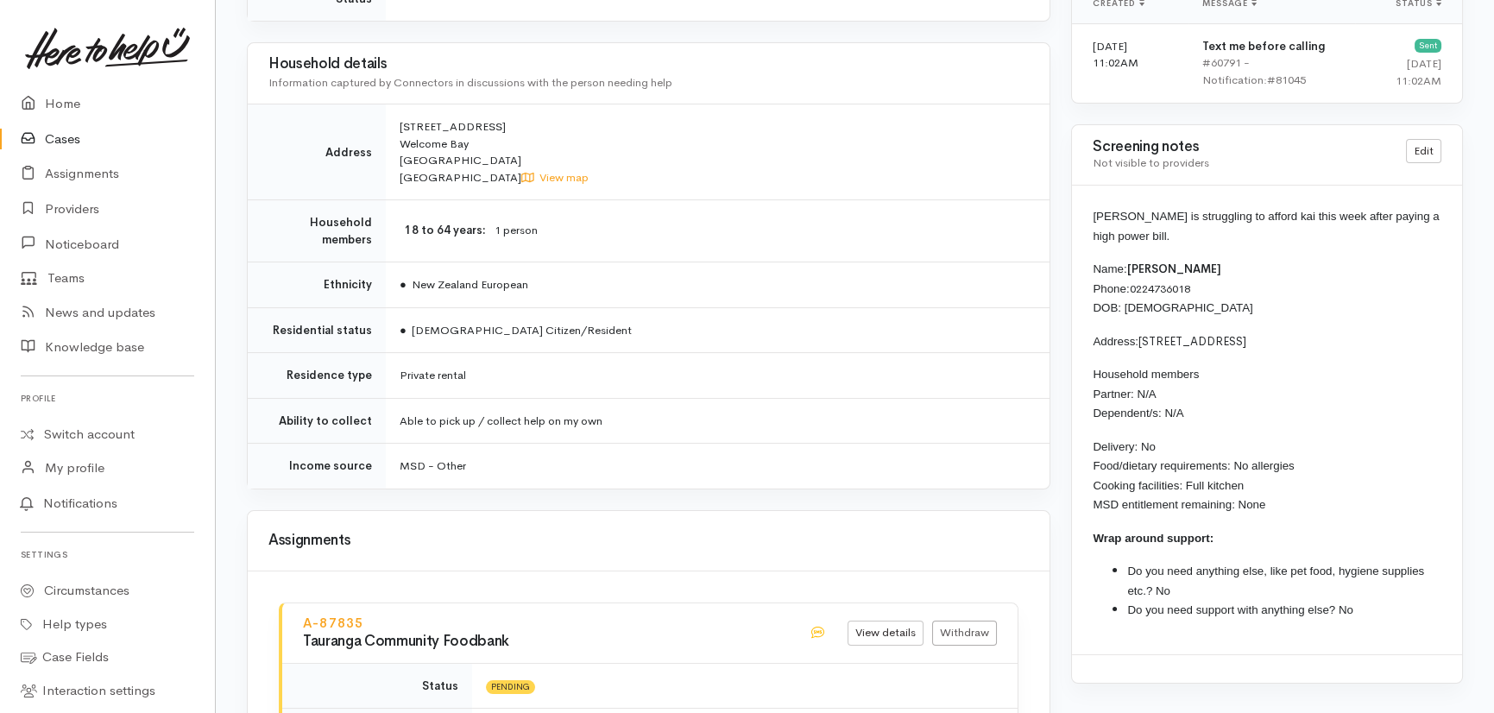
scroll to position [1255, 0]
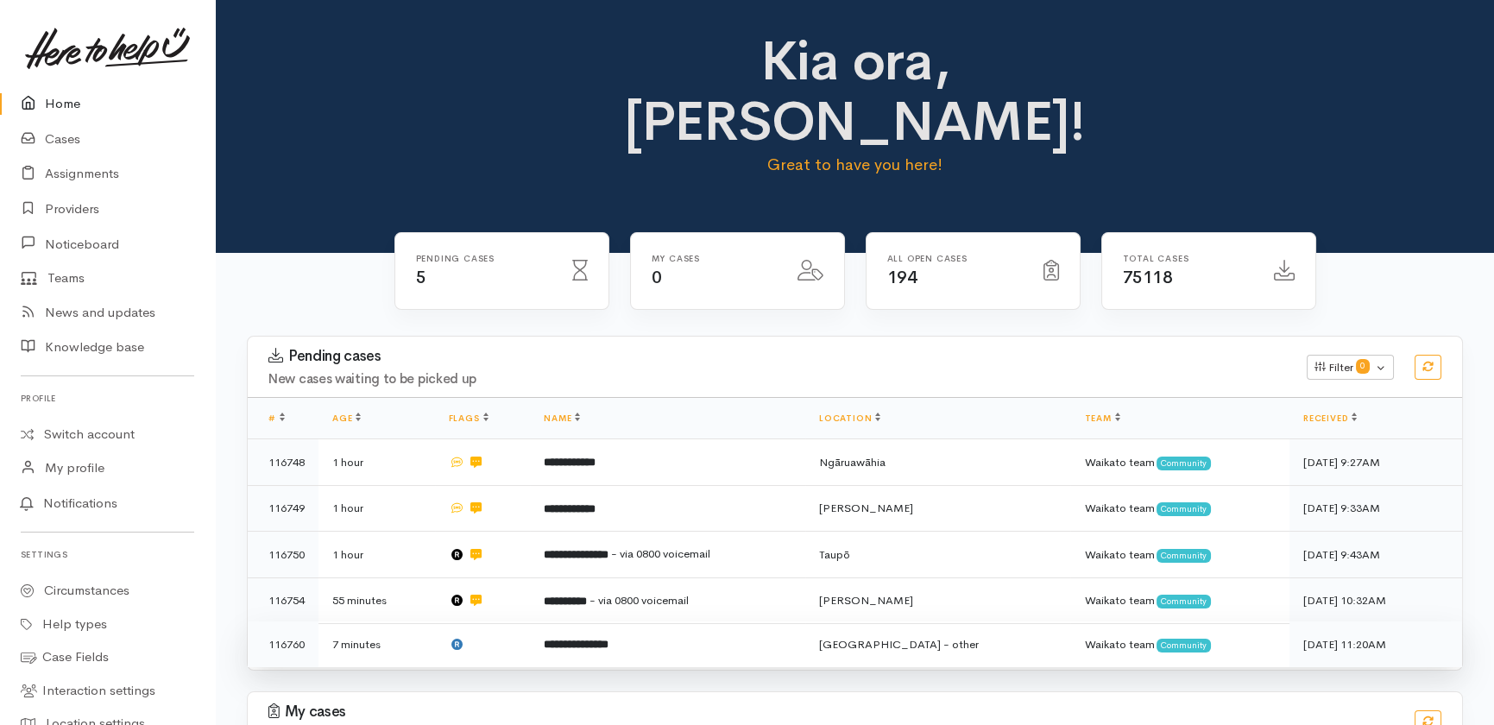
click at [718, 622] on td "**********" at bounding box center [667, 645] width 275 height 46
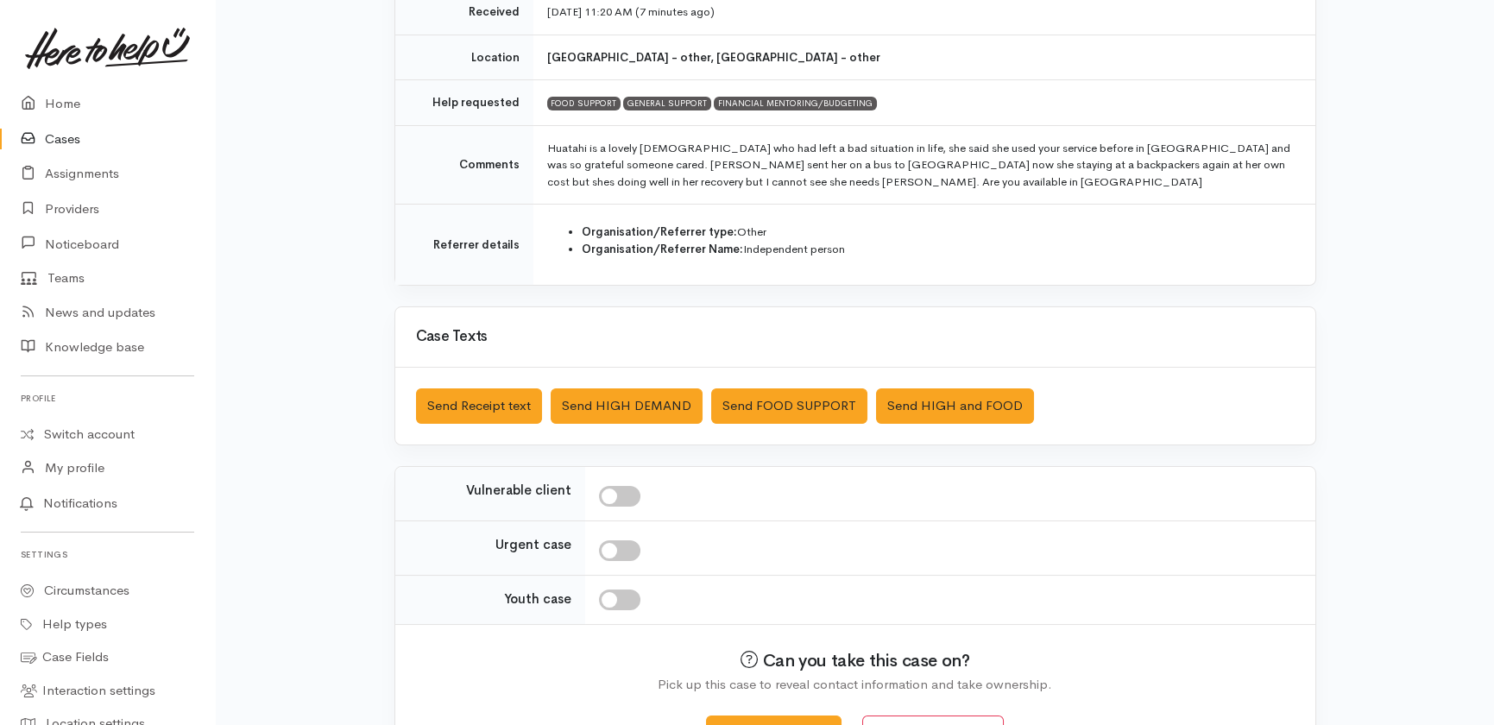
scroll to position [368, 0]
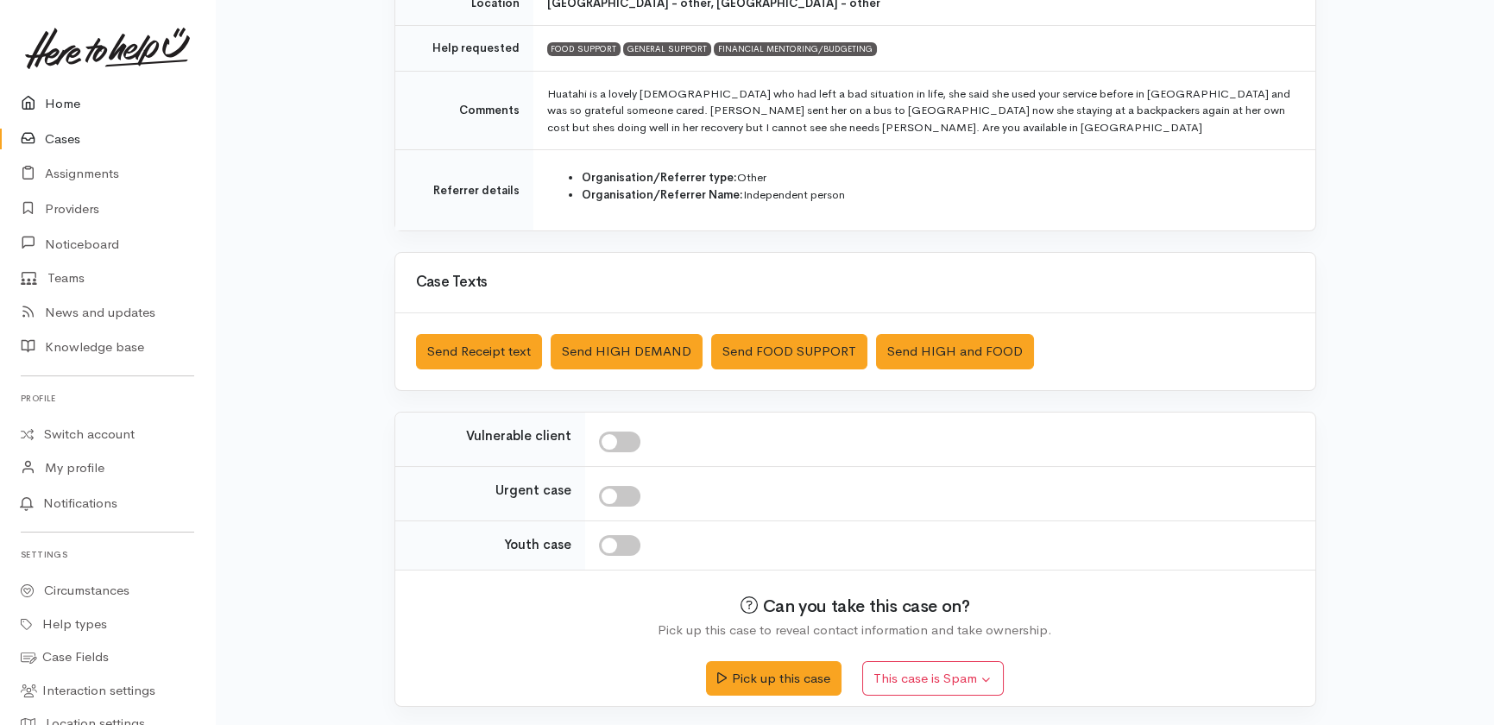
click at [52, 103] on link "Home" at bounding box center [107, 103] width 215 height 35
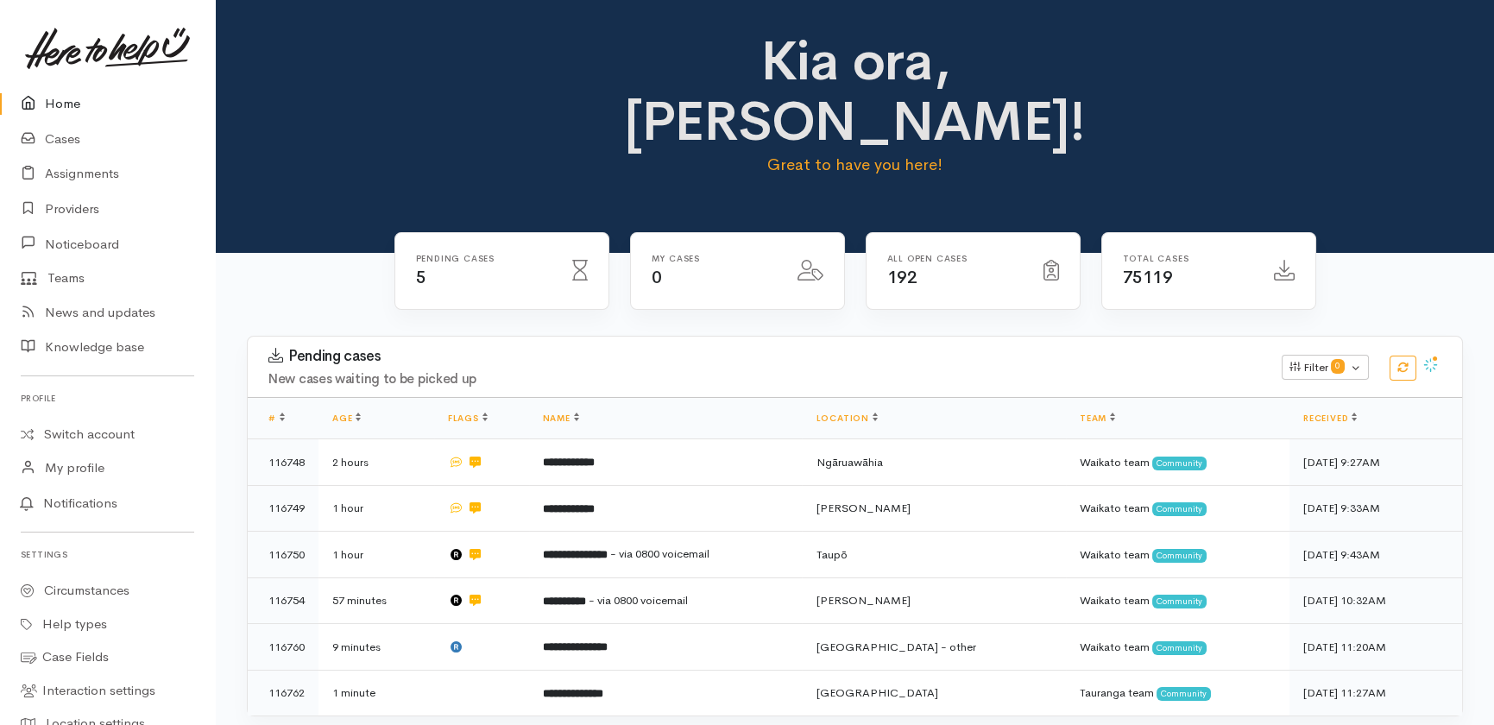
click at [59, 100] on link "Home" at bounding box center [107, 103] width 215 height 35
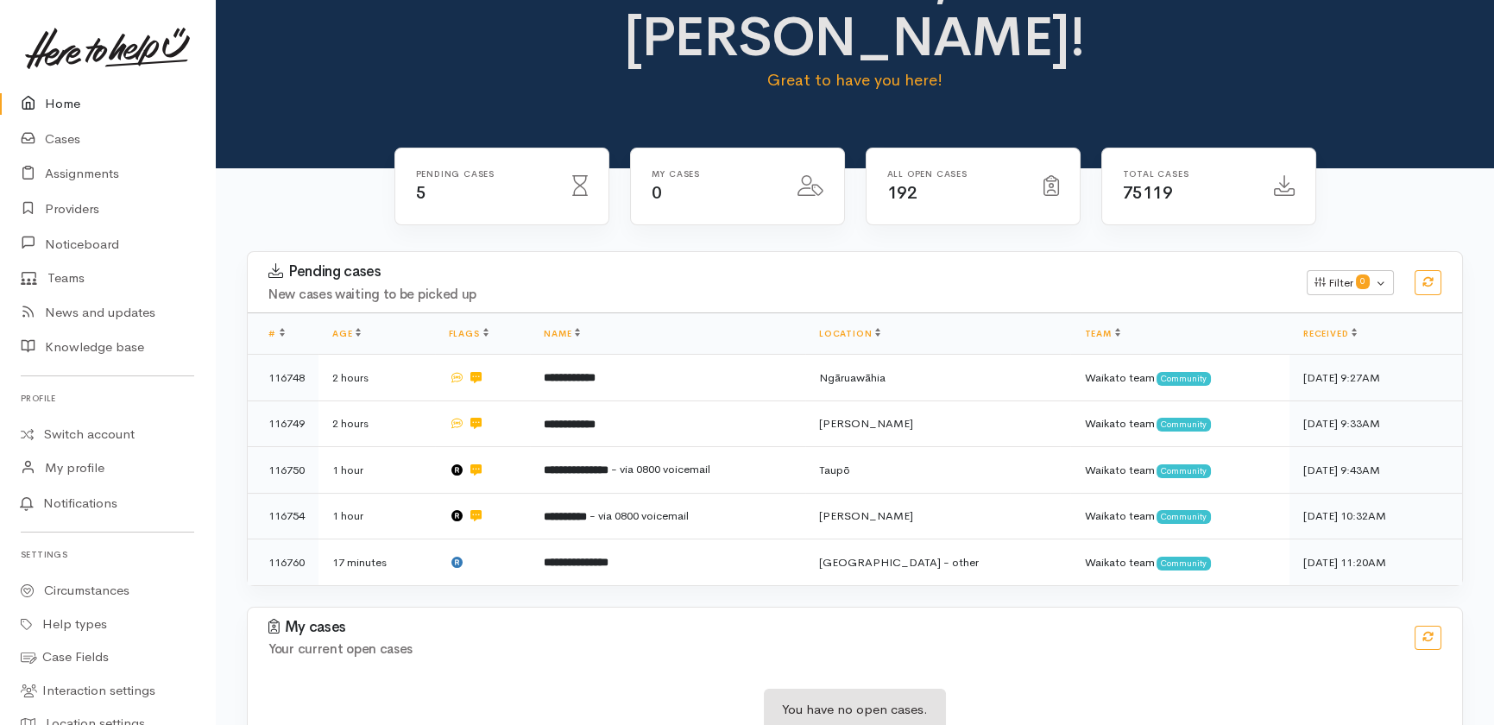
scroll to position [86, 0]
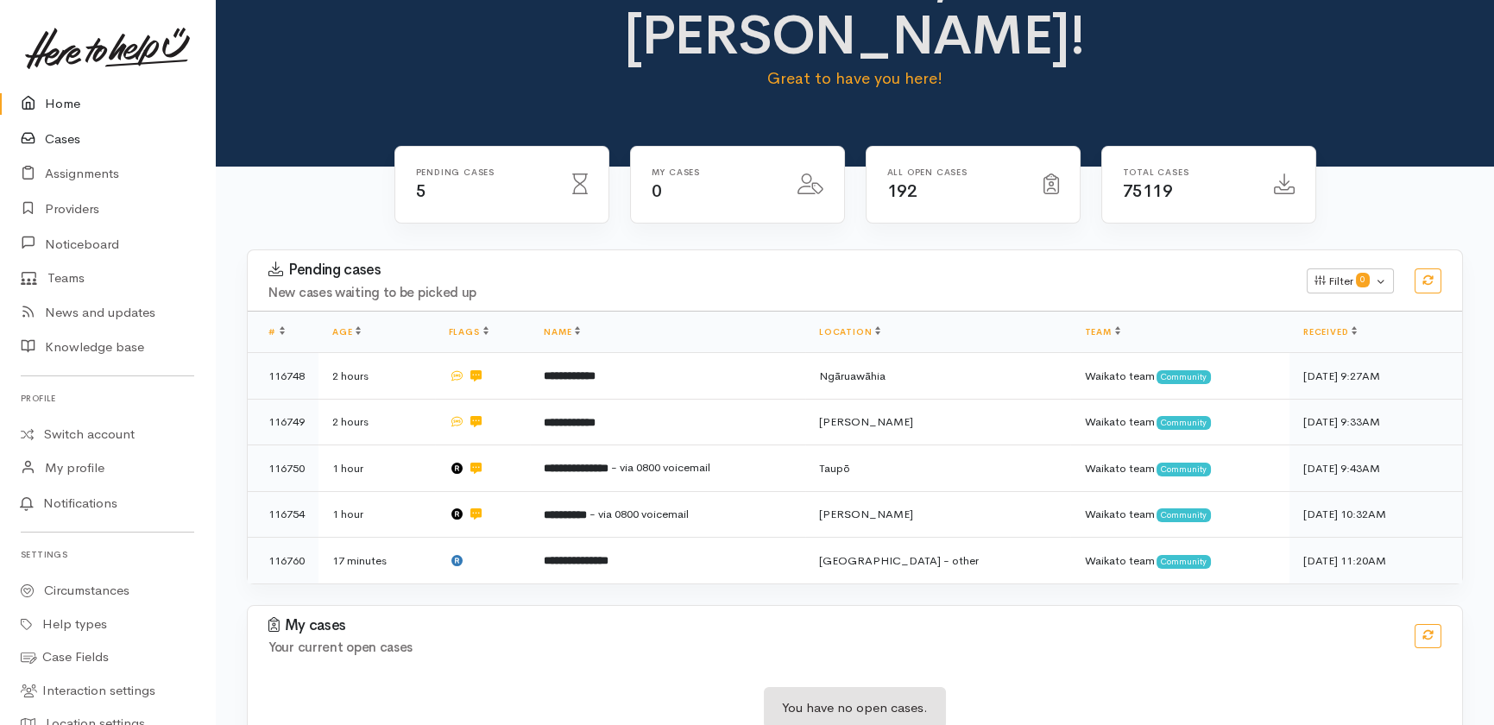
click at [60, 136] on link "Cases" at bounding box center [107, 139] width 215 height 35
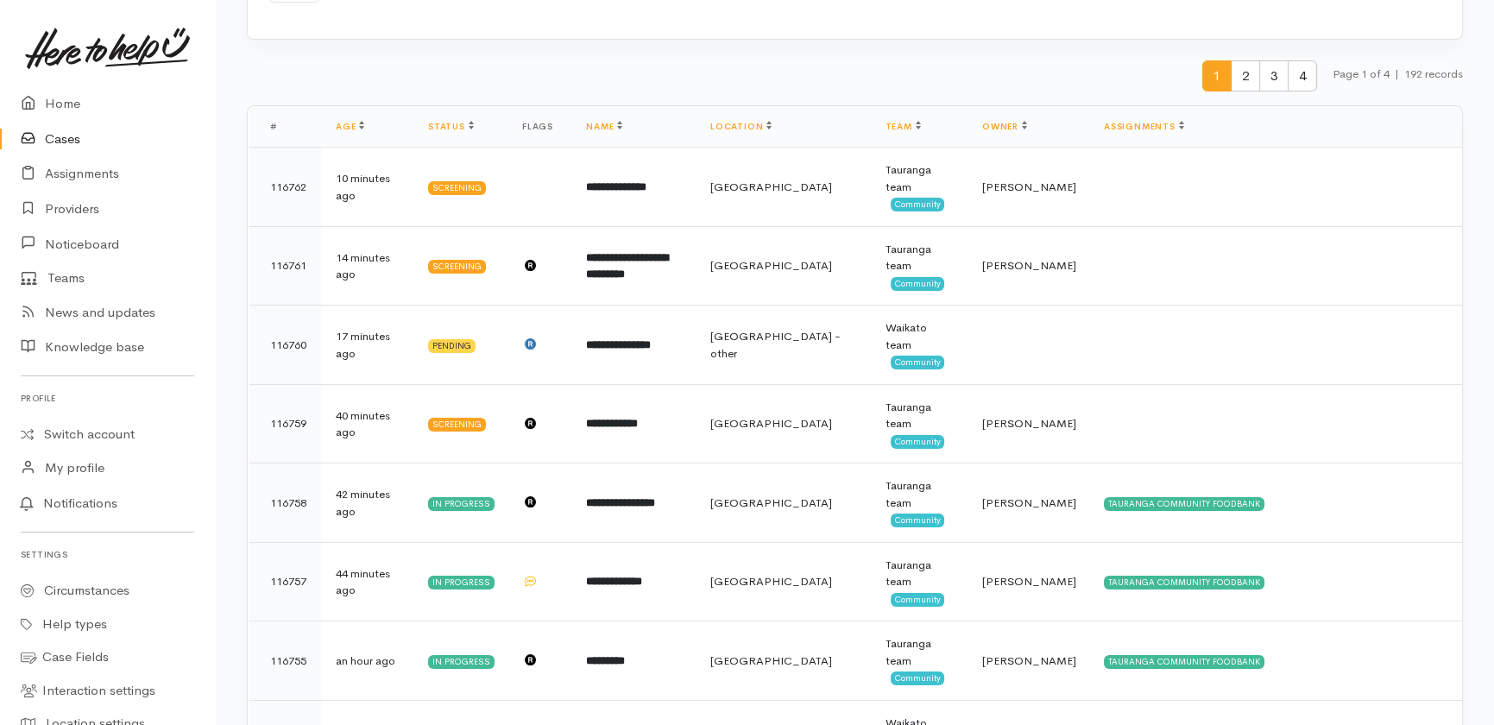
scroll to position [235, 0]
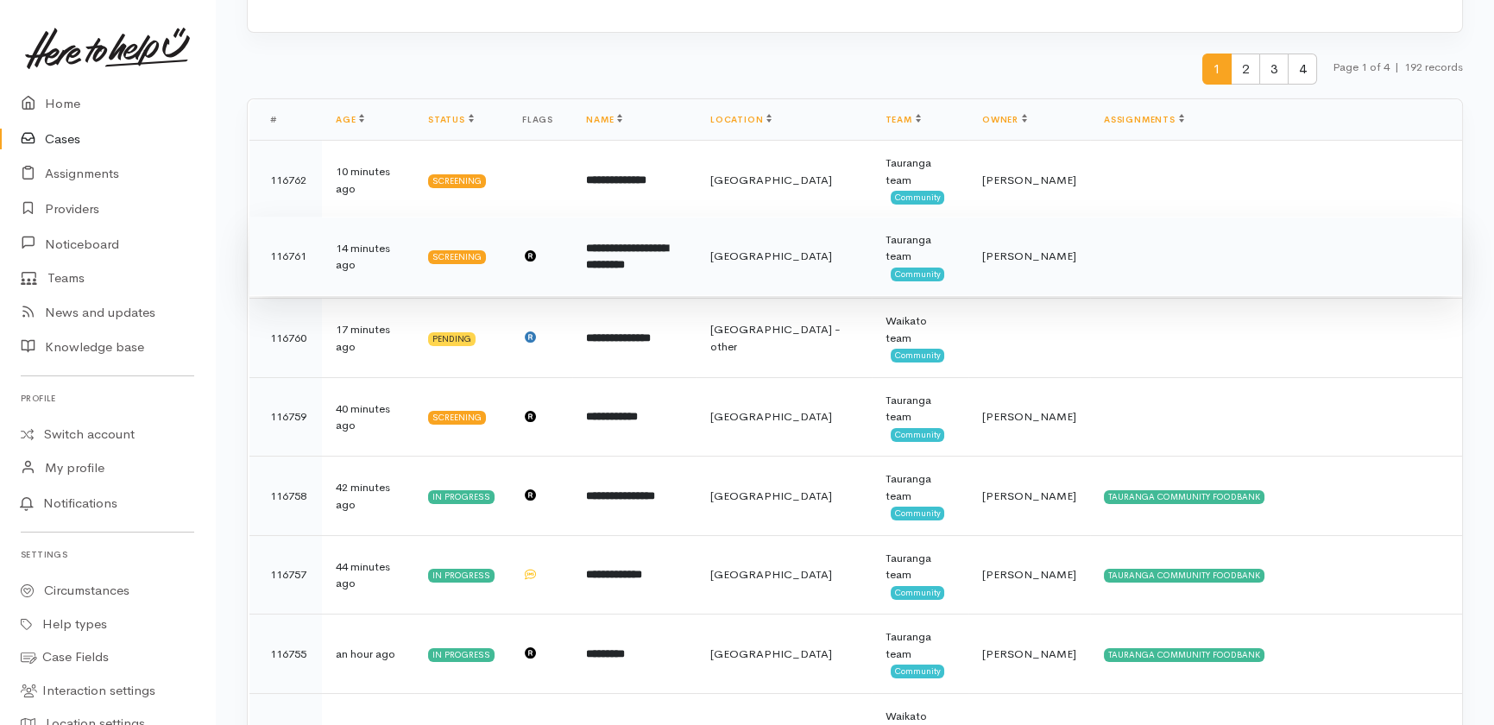
click at [345, 272] on td "14 minutes ago" at bounding box center [368, 256] width 92 height 79
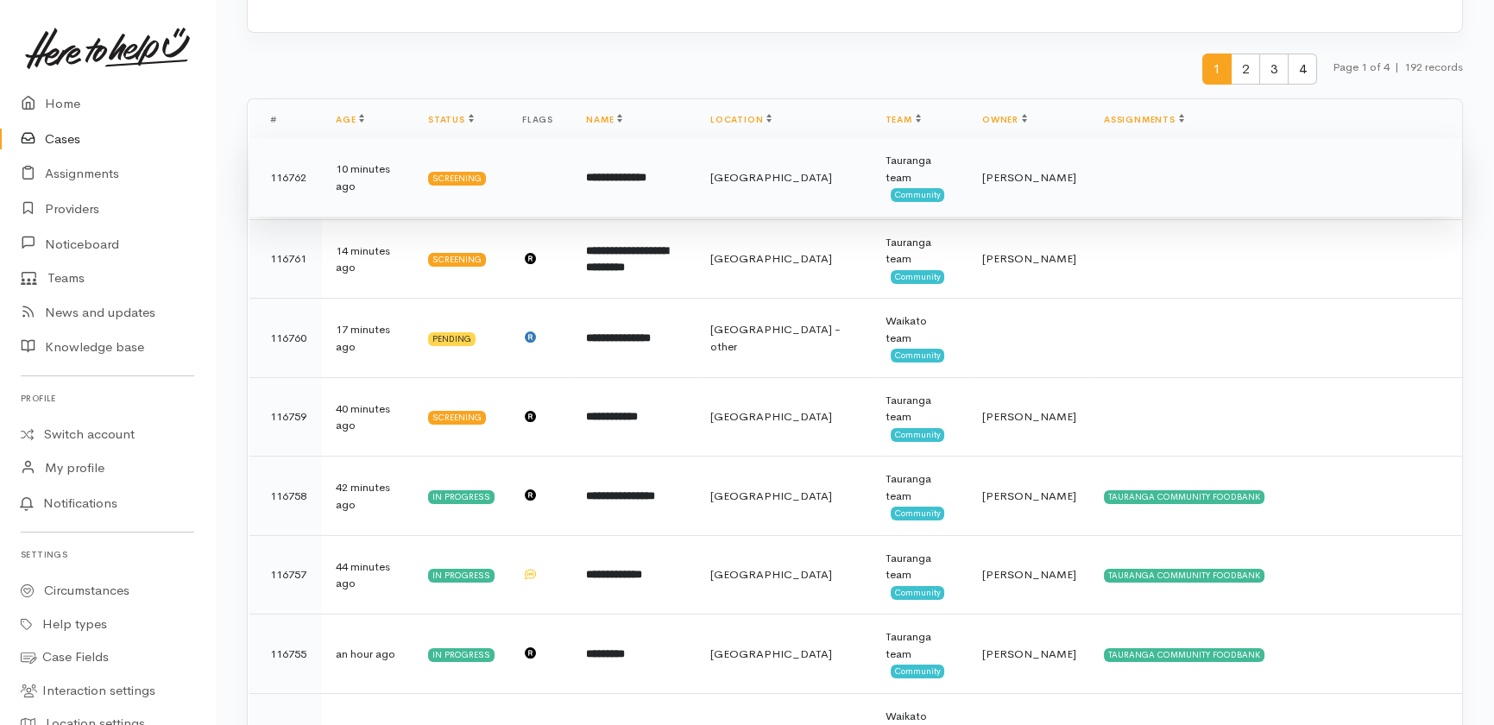
click at [374, 168] on td "10 minutes ago" at bounding box center [368, 177] width 92 height 79
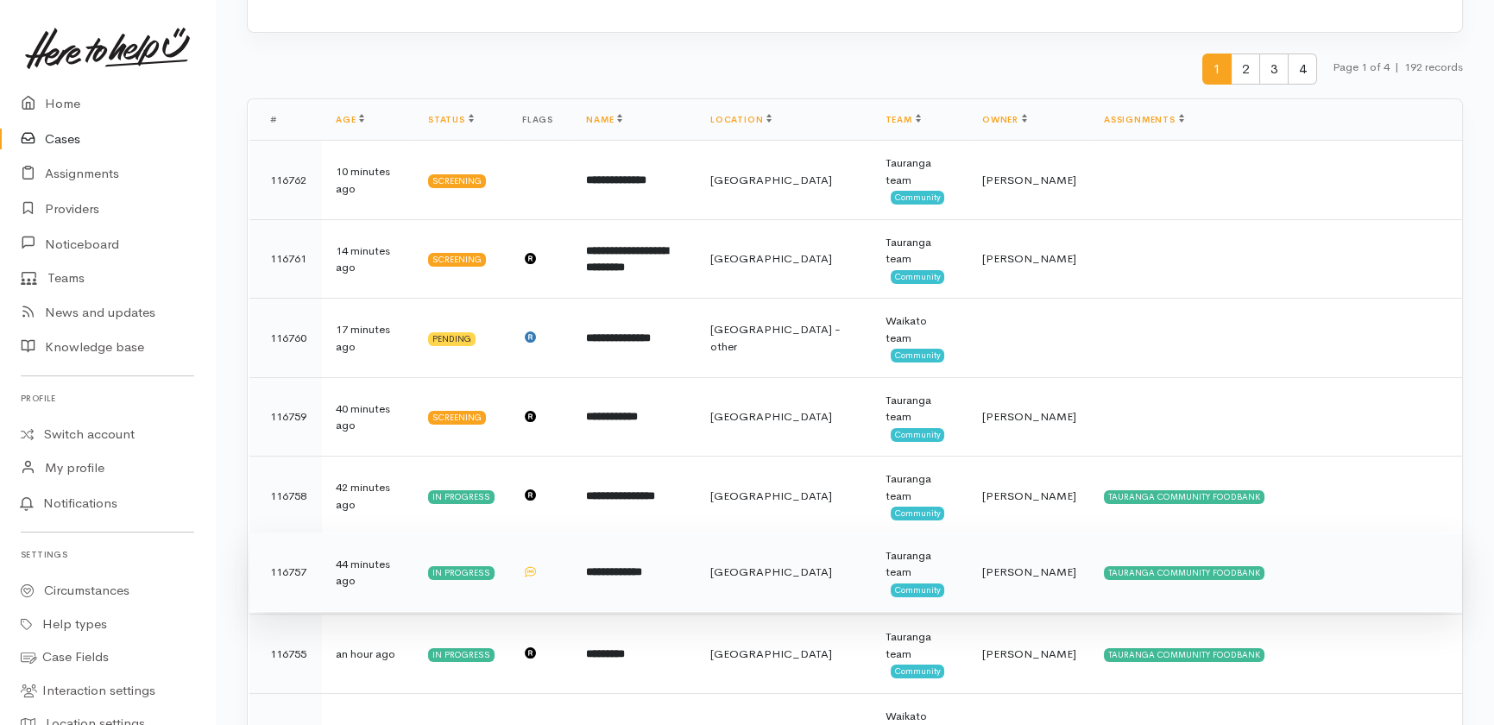
click at [622, 572] on b "**********" at bounding box center [614, 571] width 56 height 11
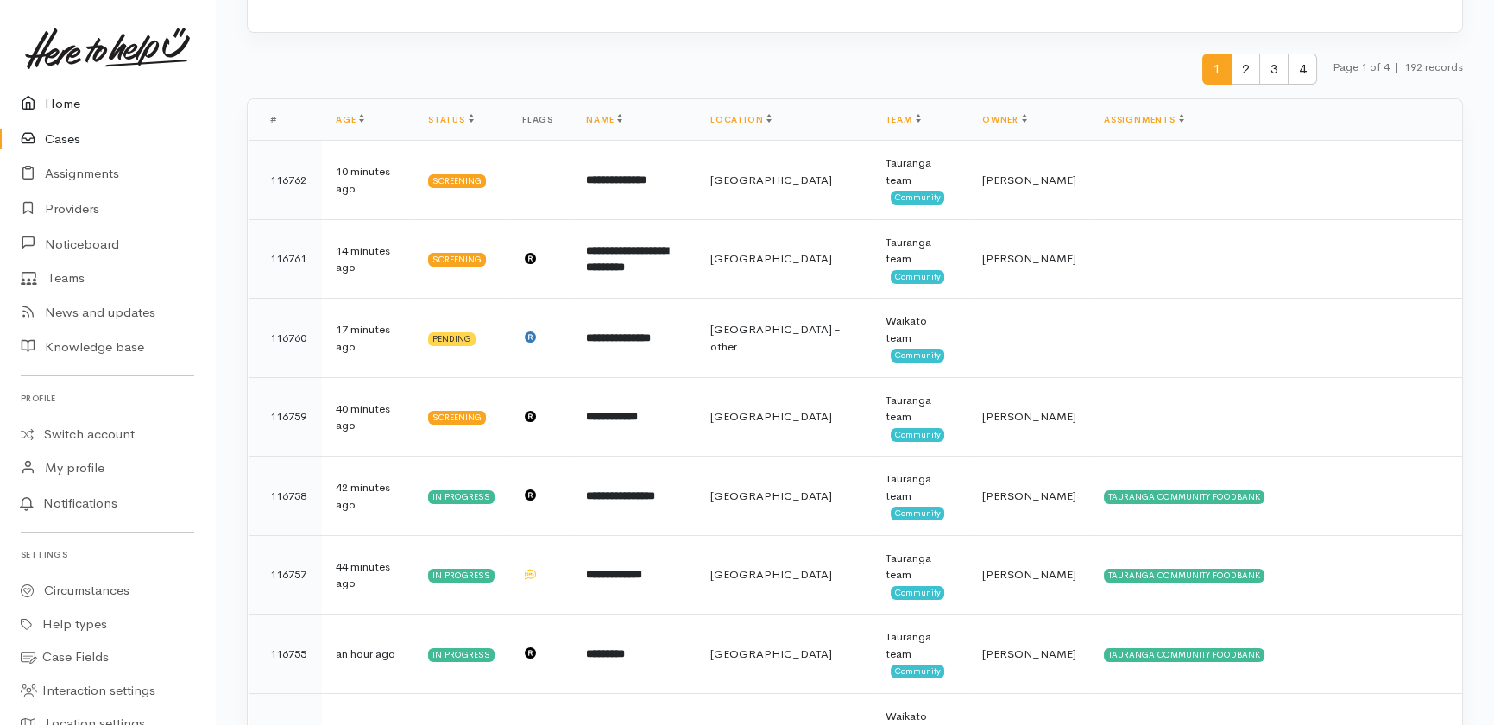
click at [56, 100] on link "Home" at bounding box center [107, 103] width 215 height 35
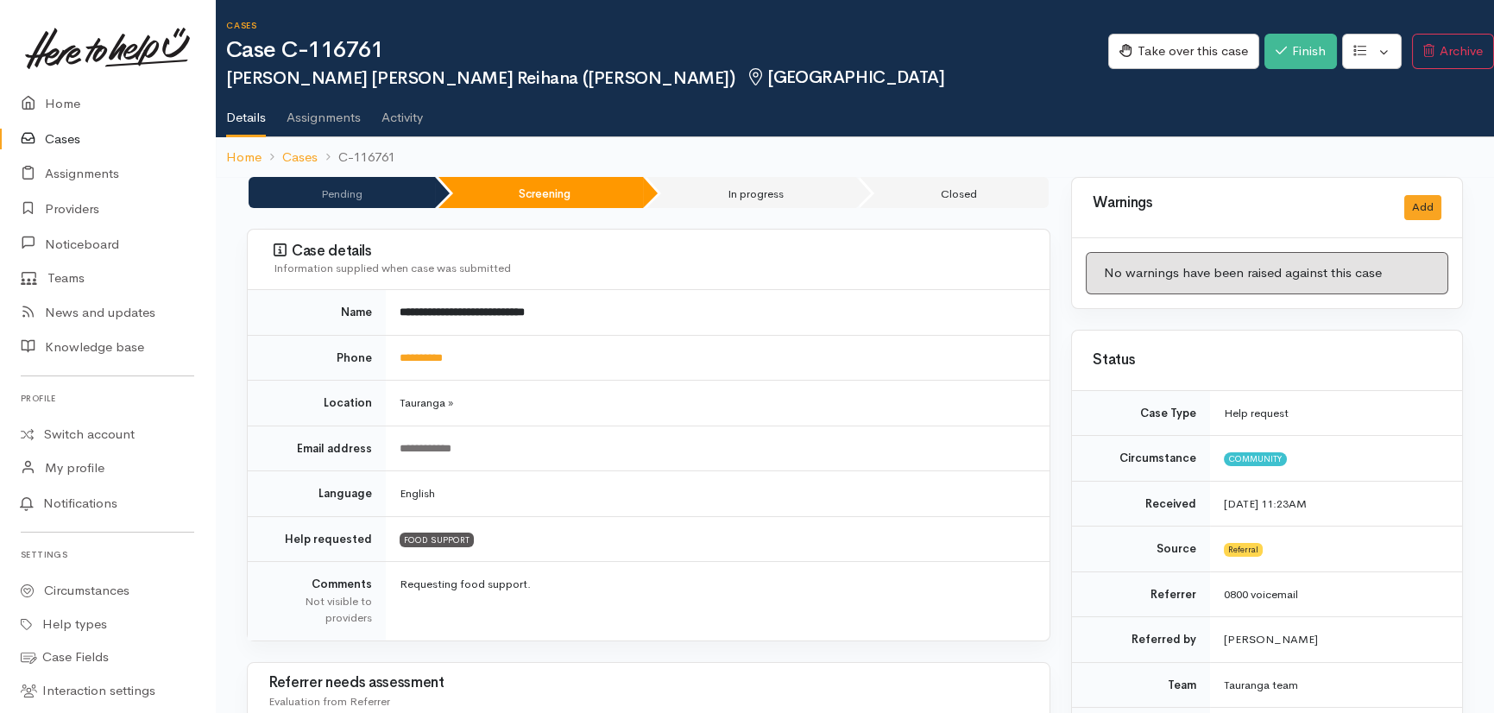
click at [396, 116] on link "Activity" at bounding box center [402, 111] width 41 height 48
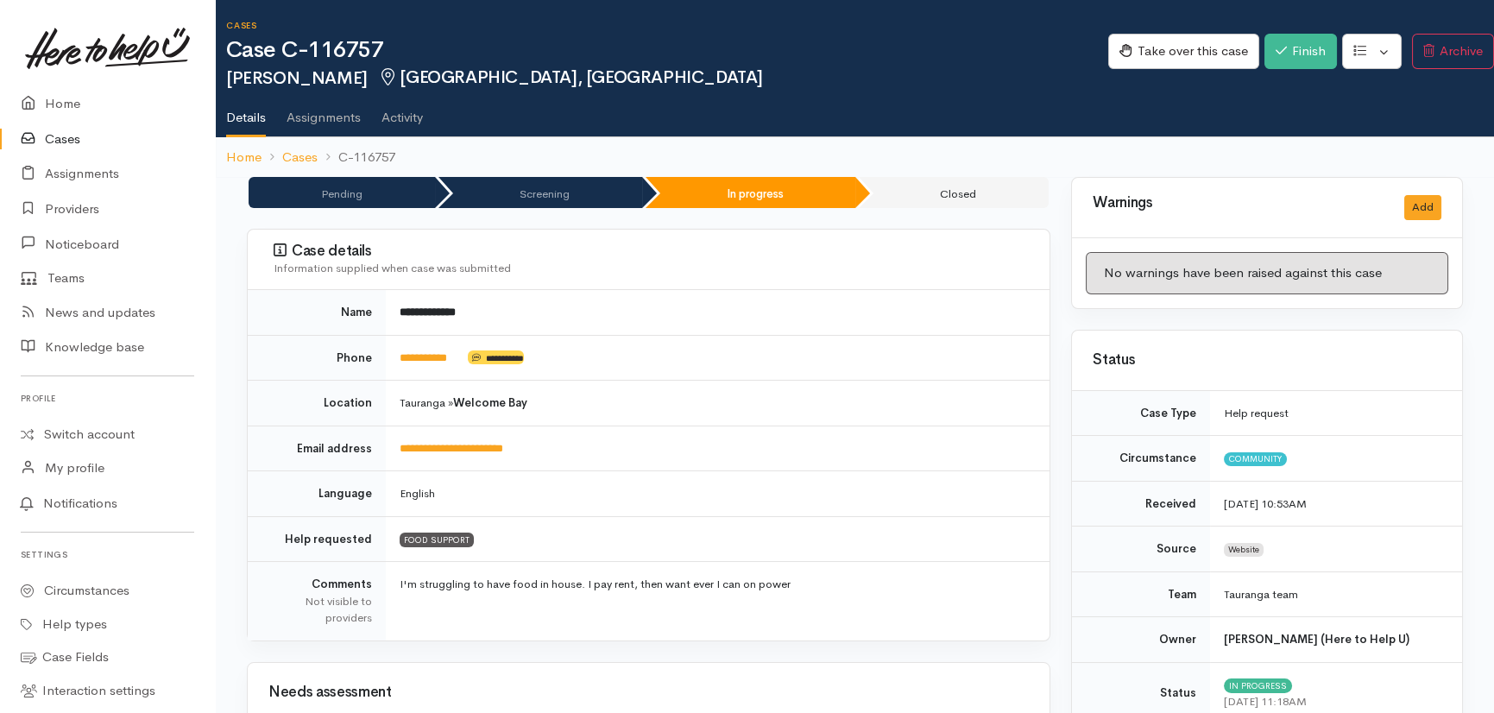
click at [405, 113] on link "Activity" at bounding box center [402, 111] width 41 height 48
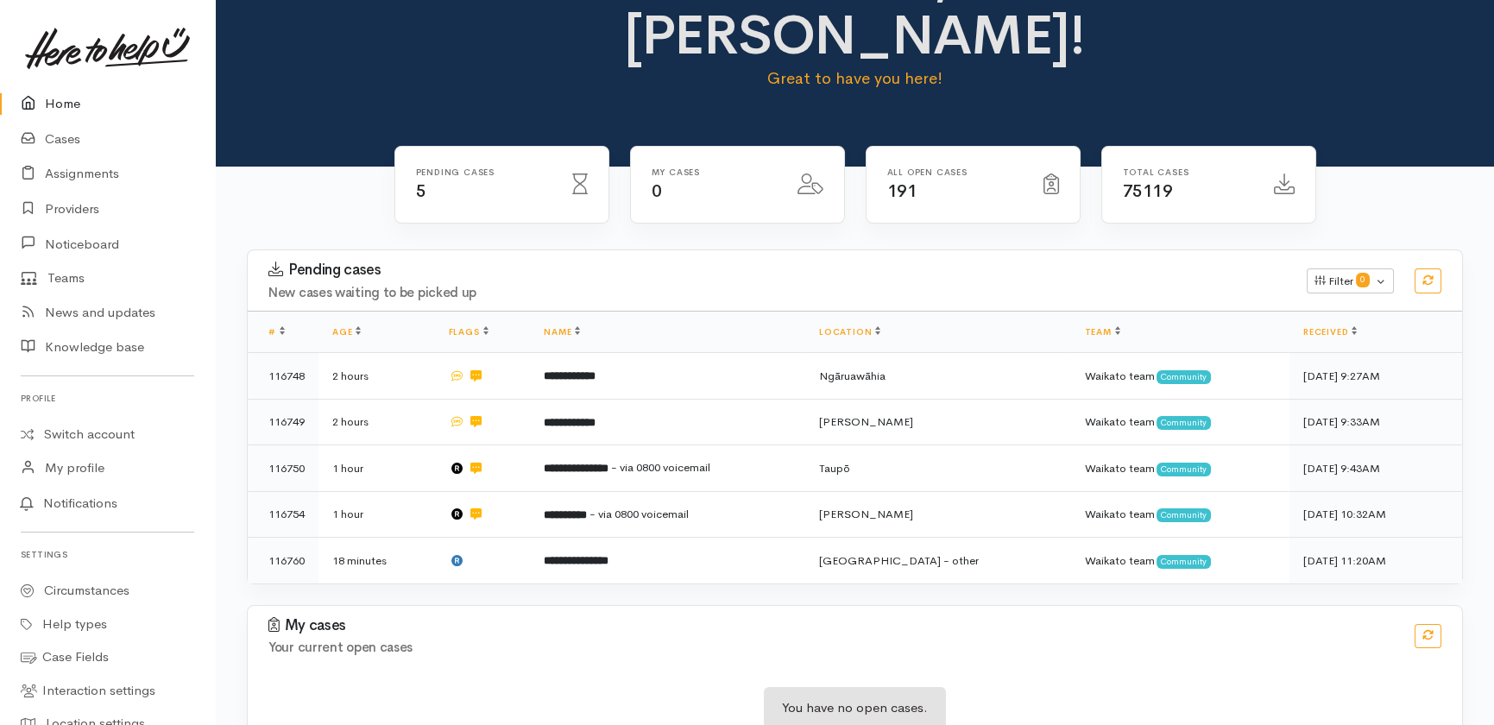
scroll to position [86, 0]
